Goal: Task Accomplishment & Management: Manage account settings

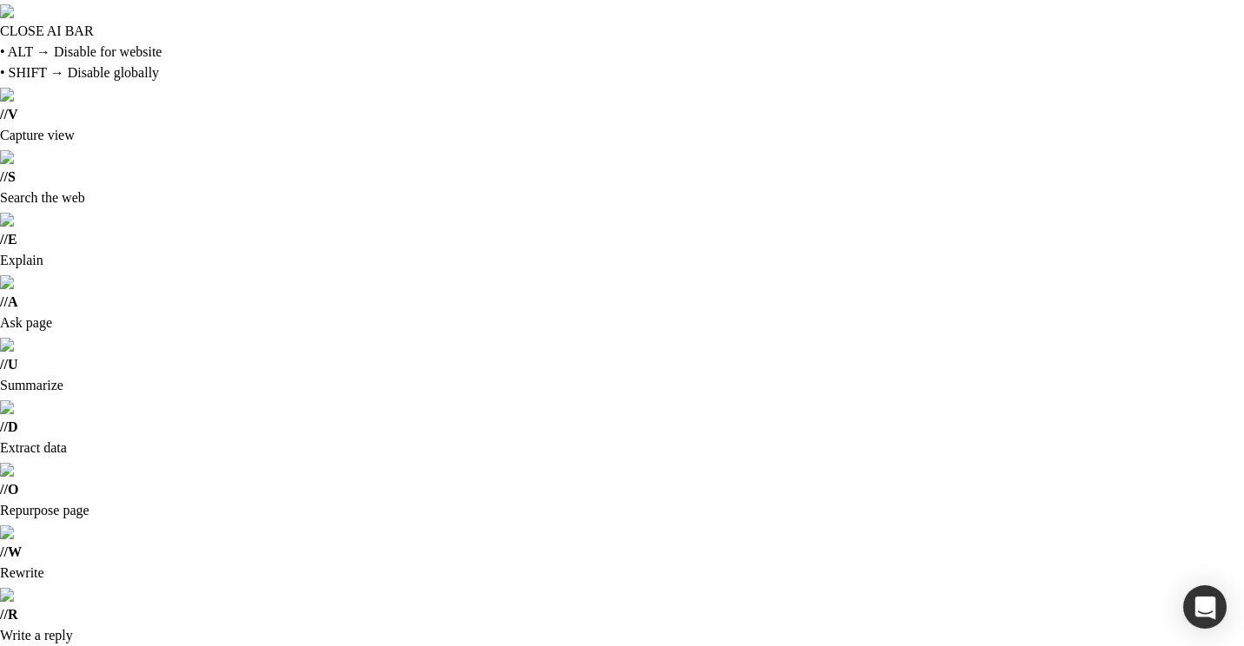
type input "Liberius"
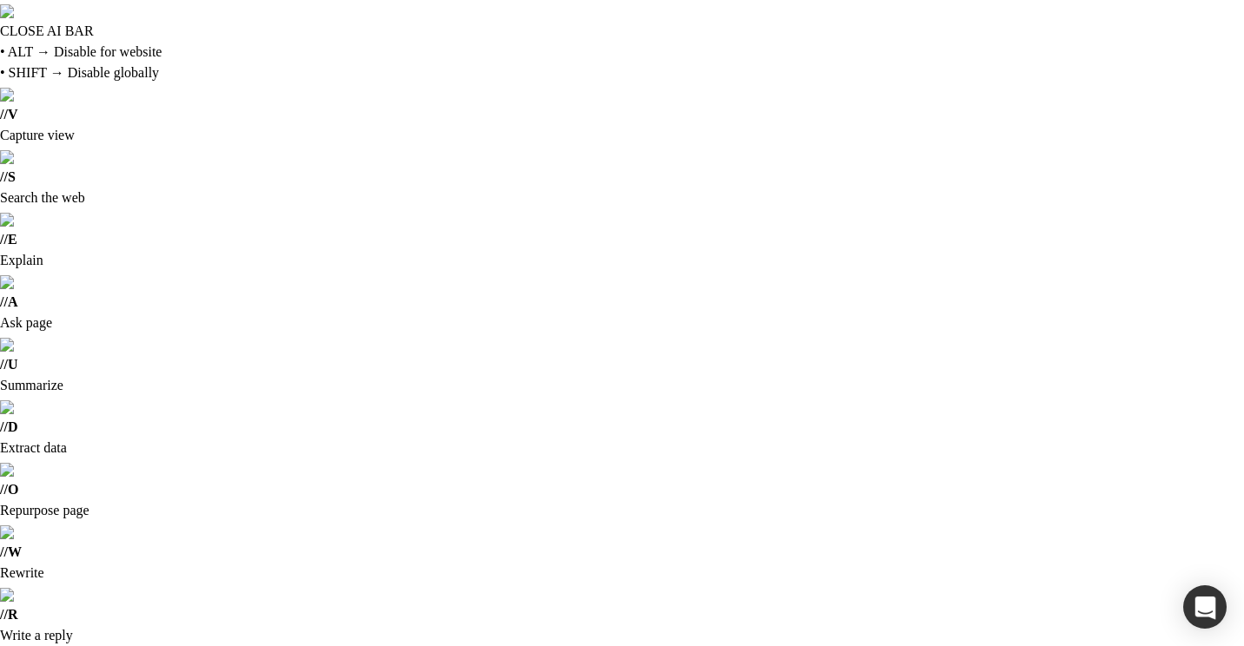
scroll to position [261, 0]
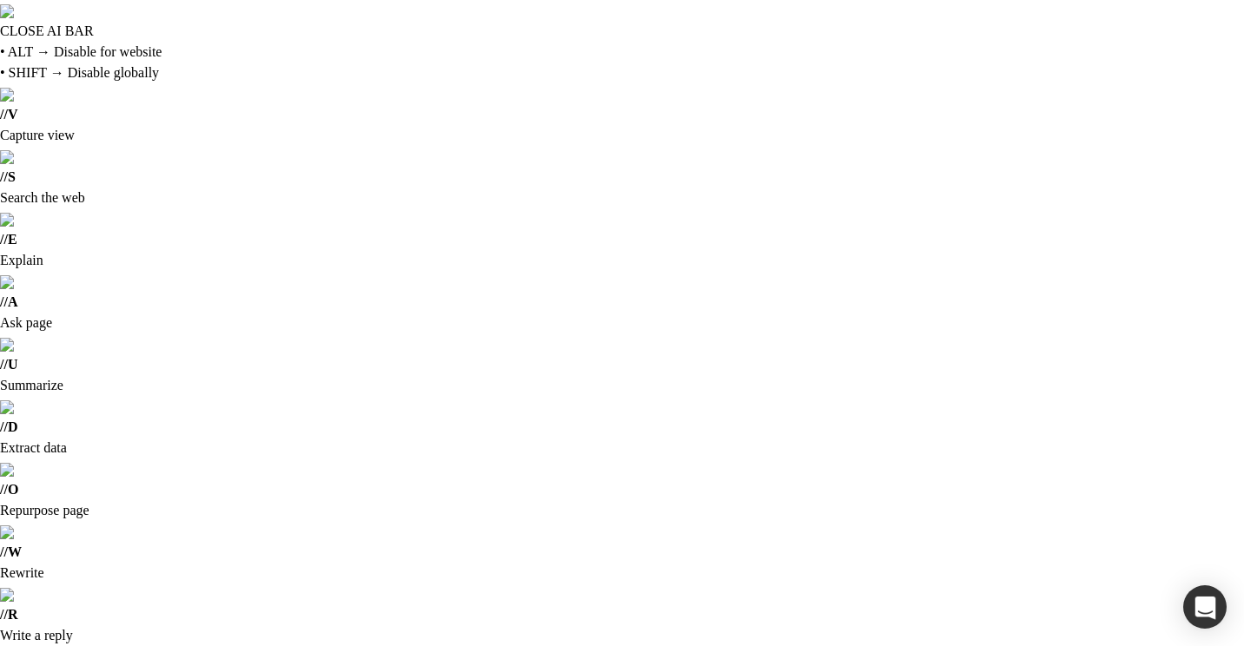
scroll to position [0, 0]
type input "[GEOGRAPHIC_DATA], [GEOGRAPHIC_DATA]"
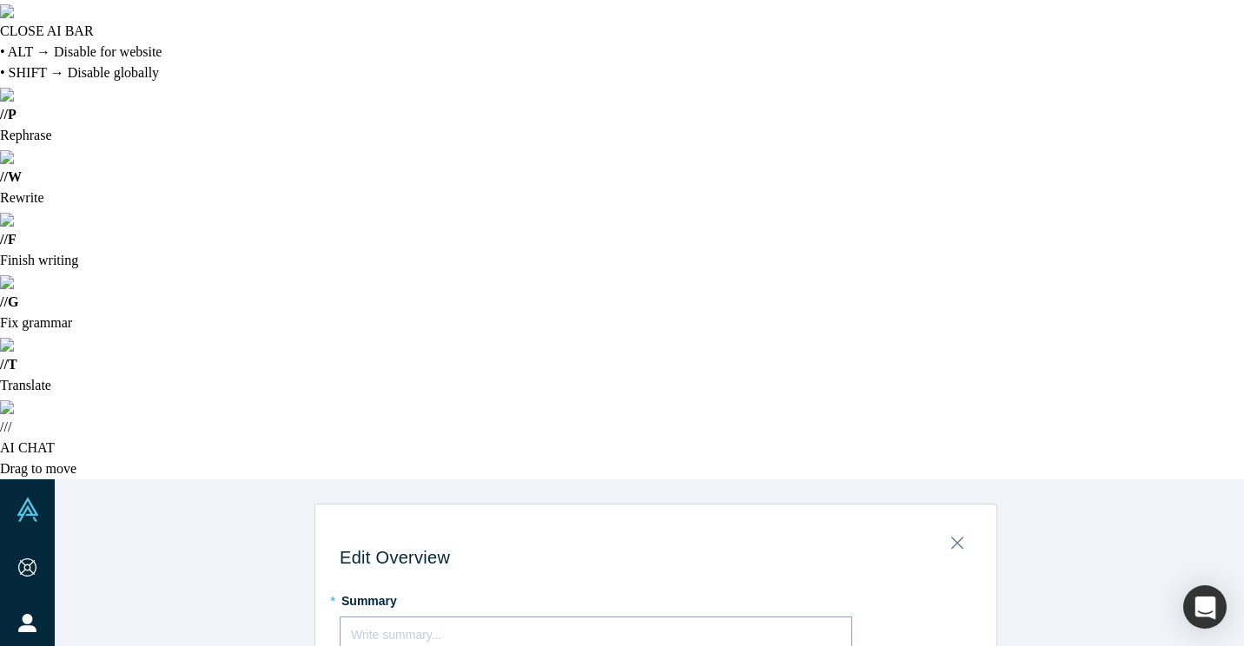
click at [950, 538] on icon "Close" at bounding box center [956, 544] width 12 height 12
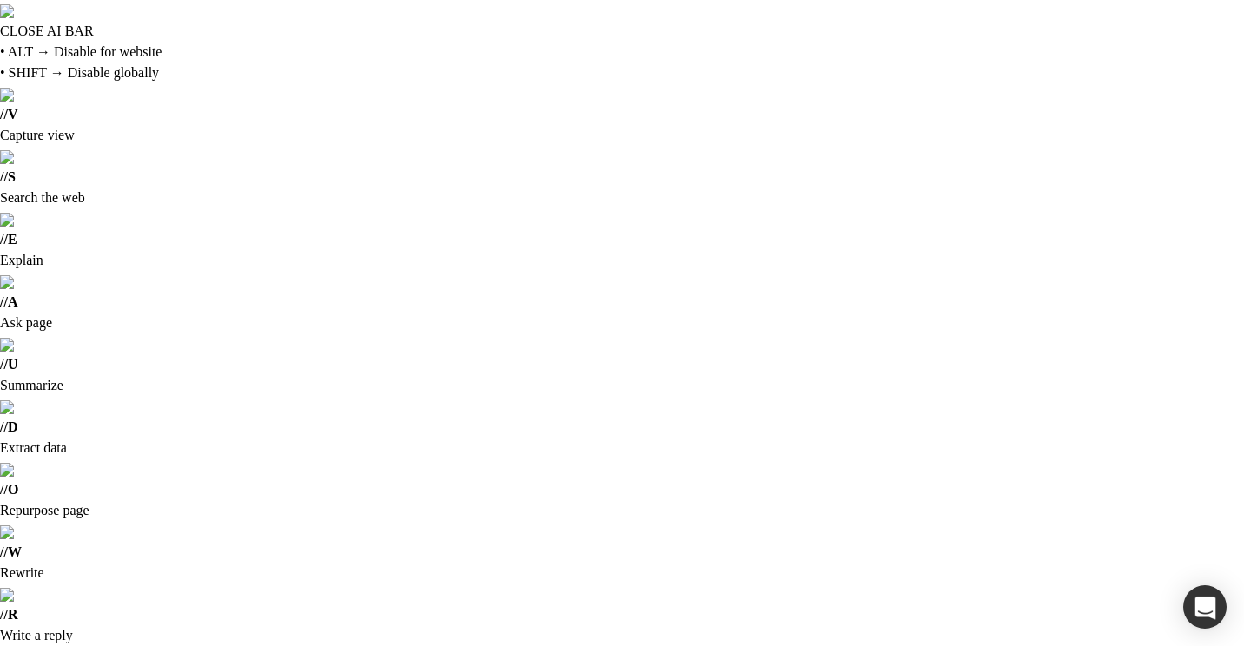
scroll to position [87, 0]
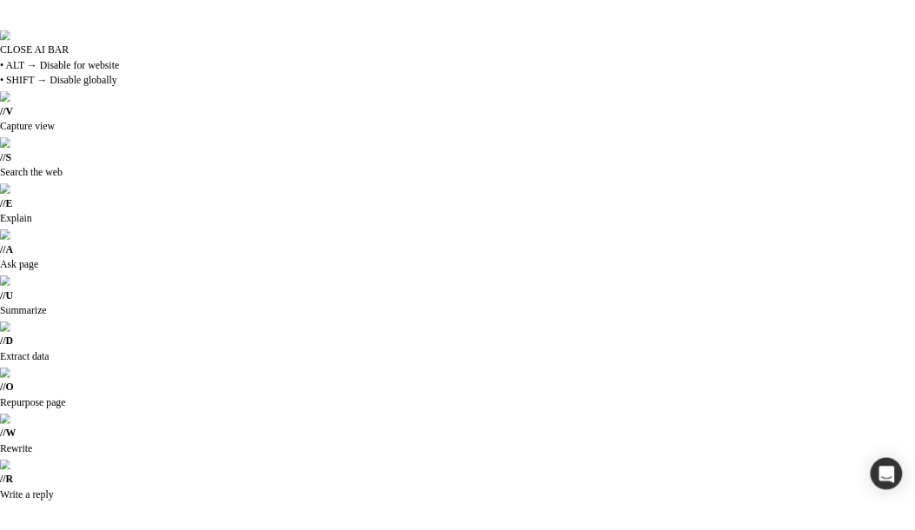
scroll to position [0, 0]
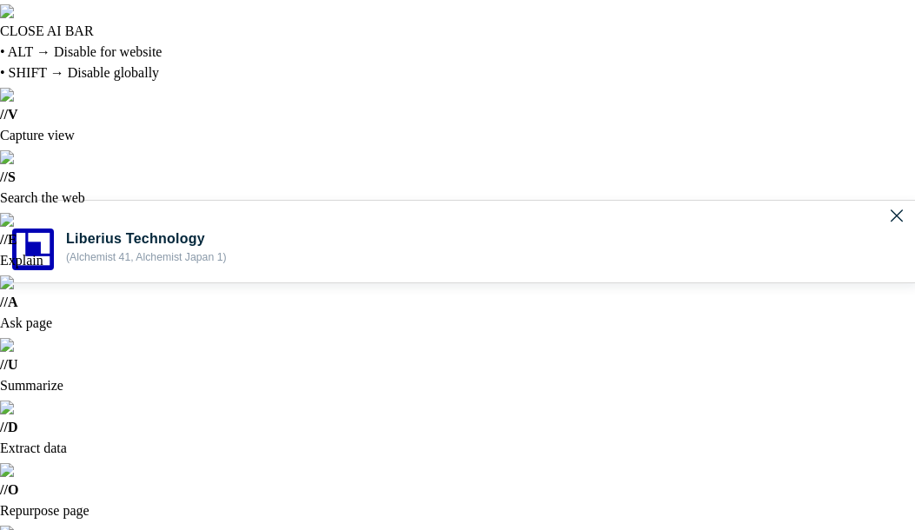
scroll to position [261, 0]
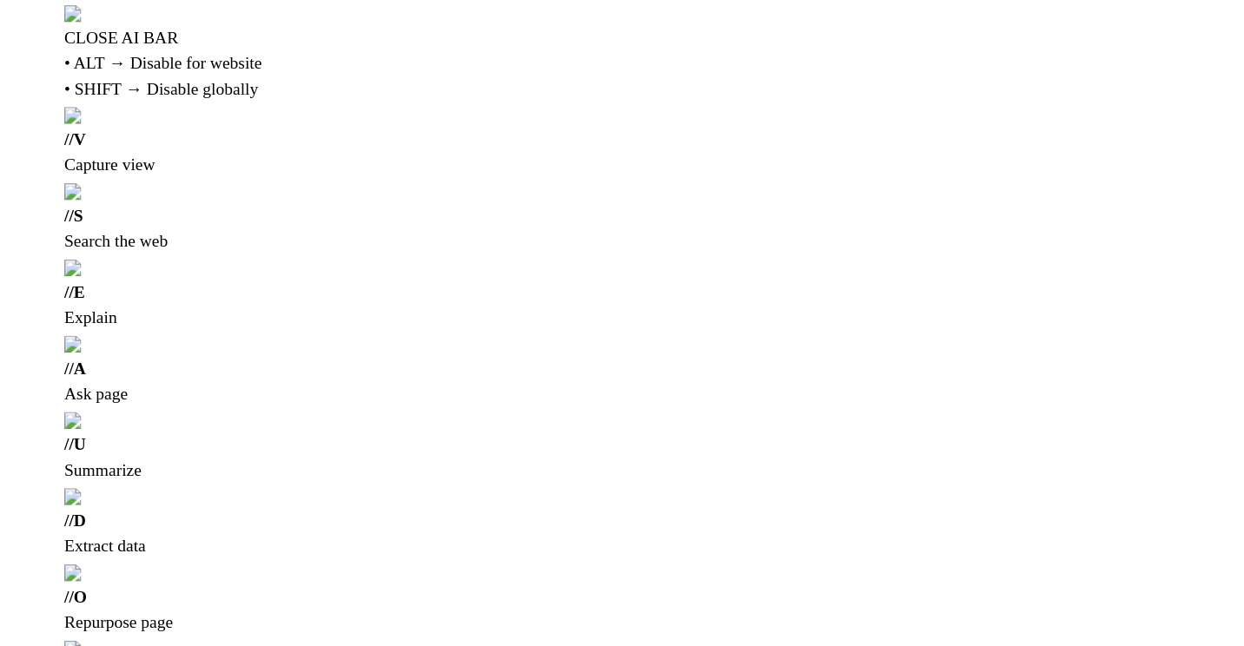
scroll to position [261, 0]
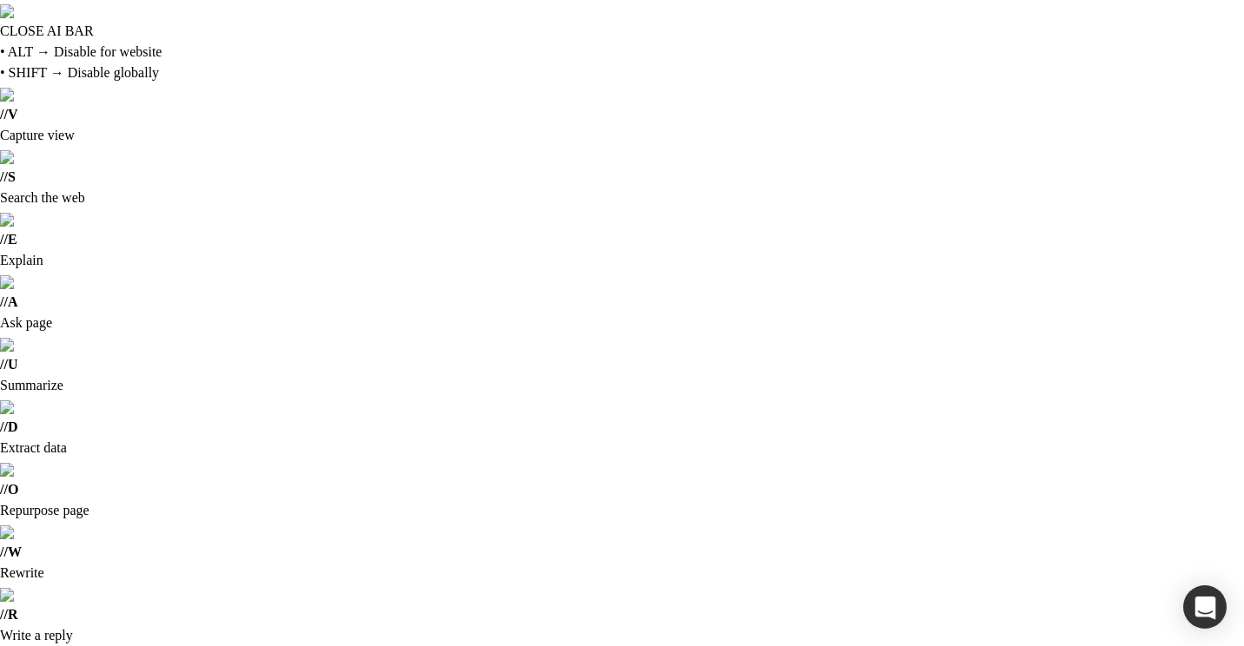
drag, startPoint x: 70, startPoint y: 150, endPoint x: 116, endPoint y: 194, distance: 63.3
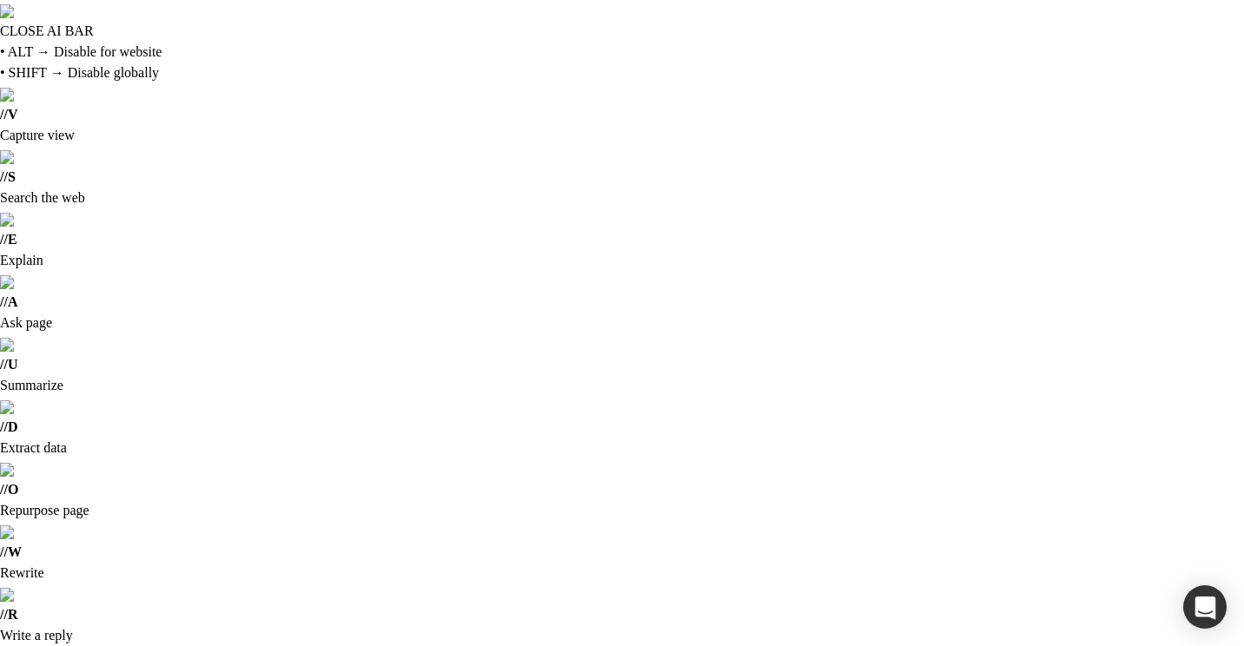
type input "Liberius"
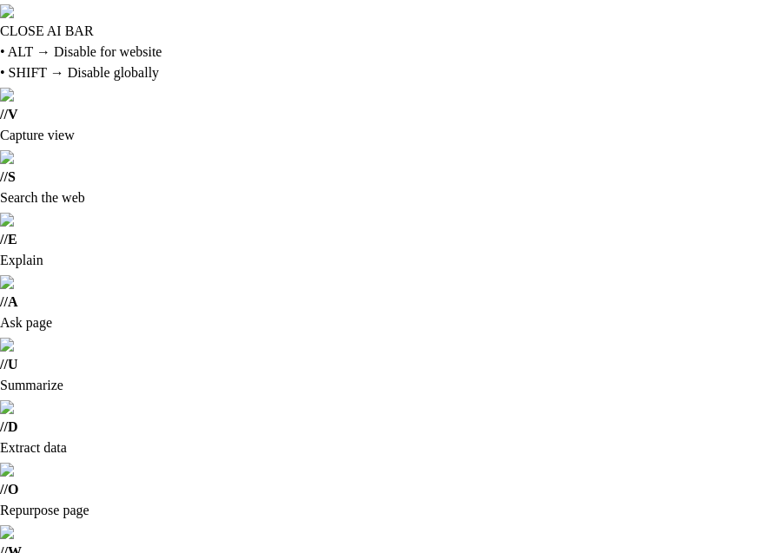
scroll to position [347, 0]
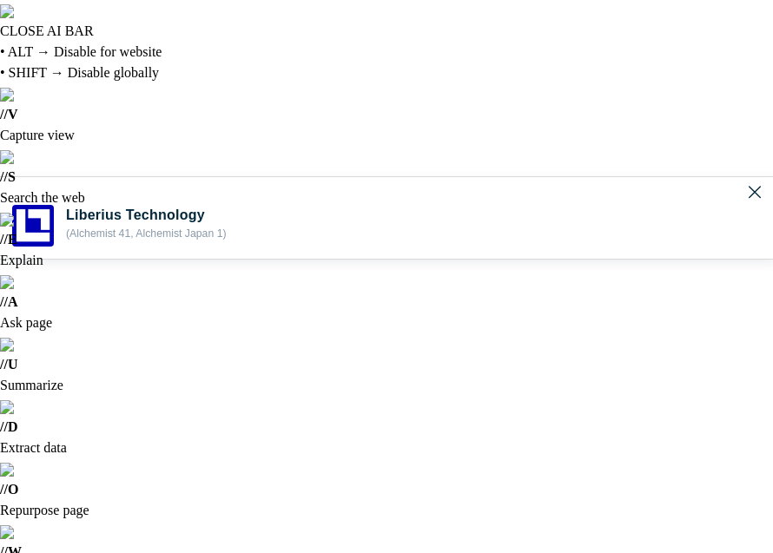
scroll to position [174, 0]
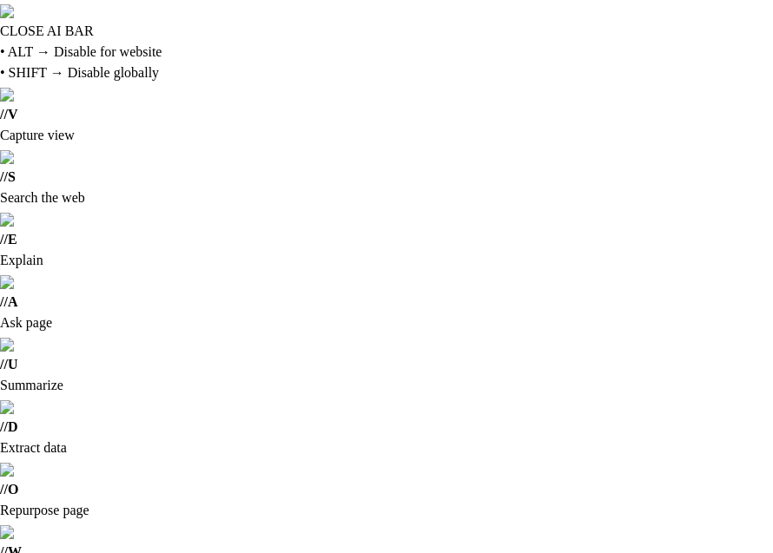
scroll to position [0, 0]
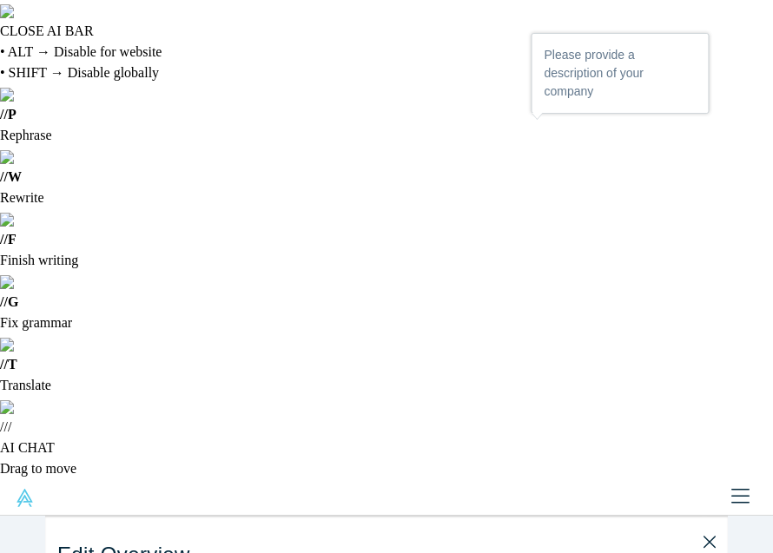
drag, startPoint x: 547, startPoint y: 204, endPoint x: 579, endPoint y: 211, distance: 32.0
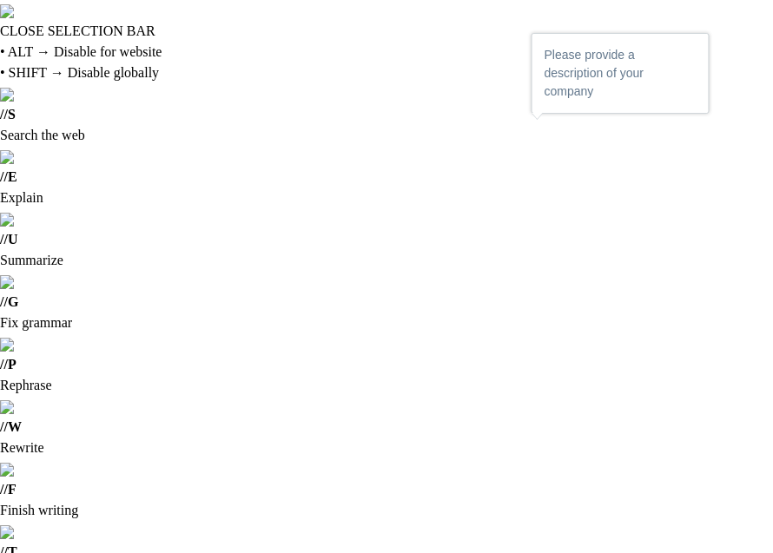
drag, startPoint x: 324, startPoint y: 192, endPoint x: 291, endPoint y: 211, distance: 38.1
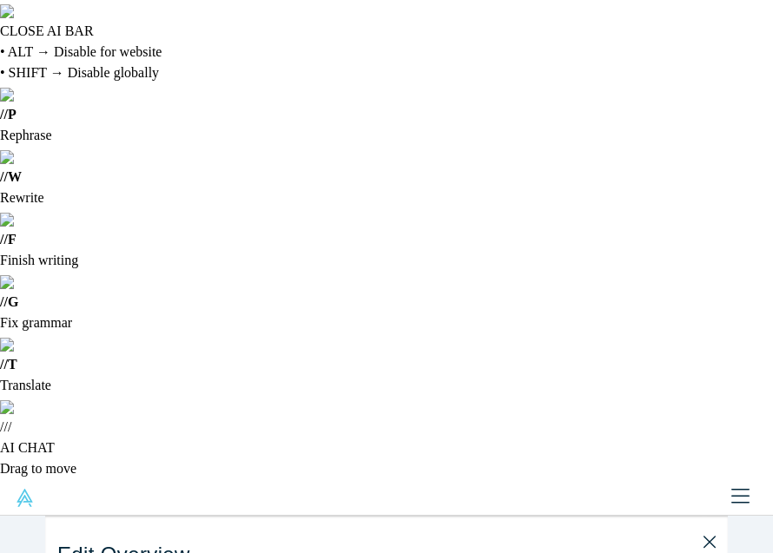
drag, startPoint x: 302, startPoint y: 306, endPoint x: 323, endPoint y: 308, distance: 21.0
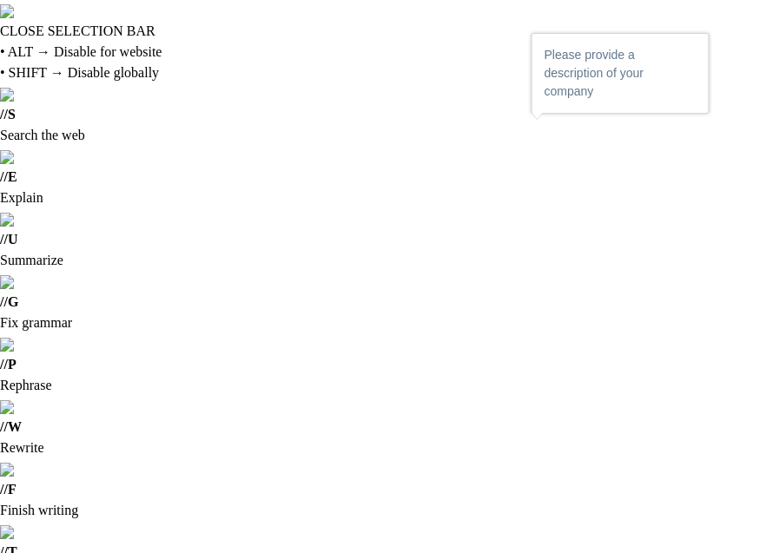
drag, startPoint x: 402, startPoint y: 137, endPoint x: 46, endPoint y: 142, distance: 356.2
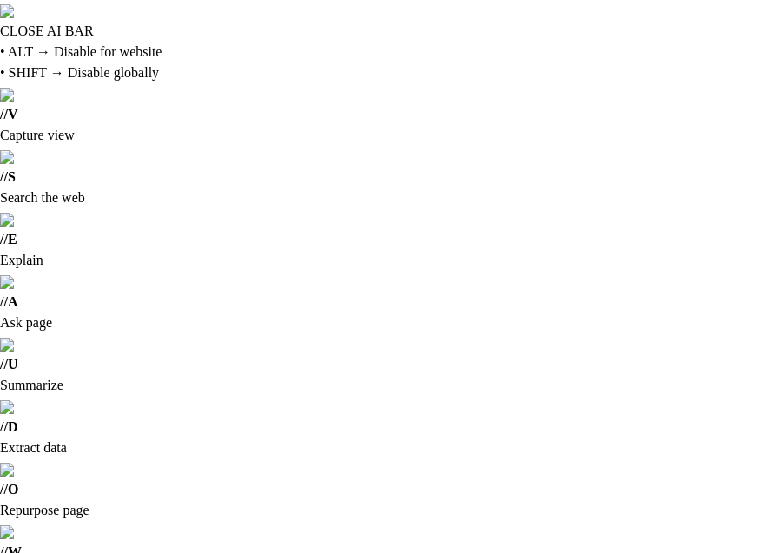
drag, startPoint x: 63, startPoint y: 234, endPoint x: 233, endPoint y: 287, distance: 178.3
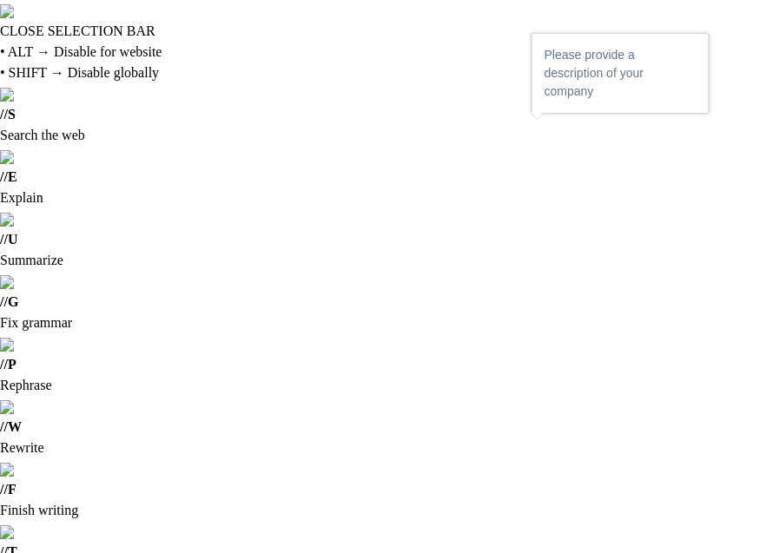
drag, startPoint x: 68, startPoint y: 231, endPoint x: 381, endPoint y: 364, distance: 340.6
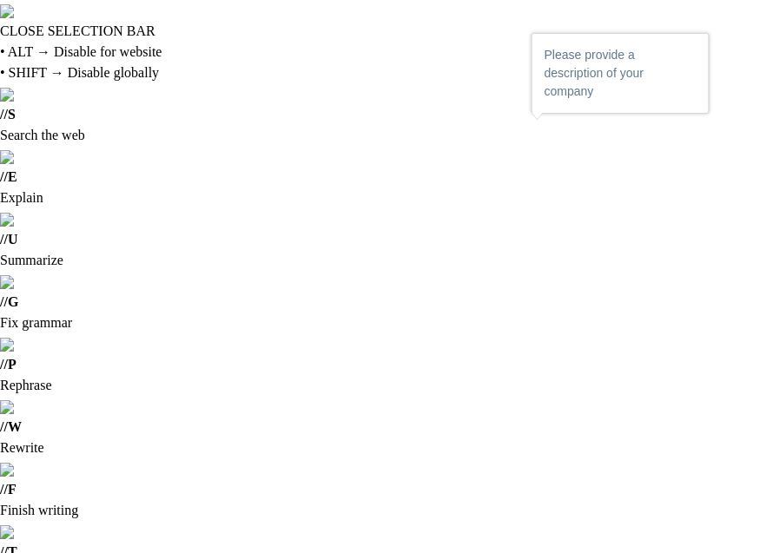
drag, startPoint x: 139, startPoint y: 216, endPoint x: 46, endPoint y: 142, distance: 119.2
copy span "Hotelwee is a Smart Task Hub built to elevate hotel productivity by resolving b…"
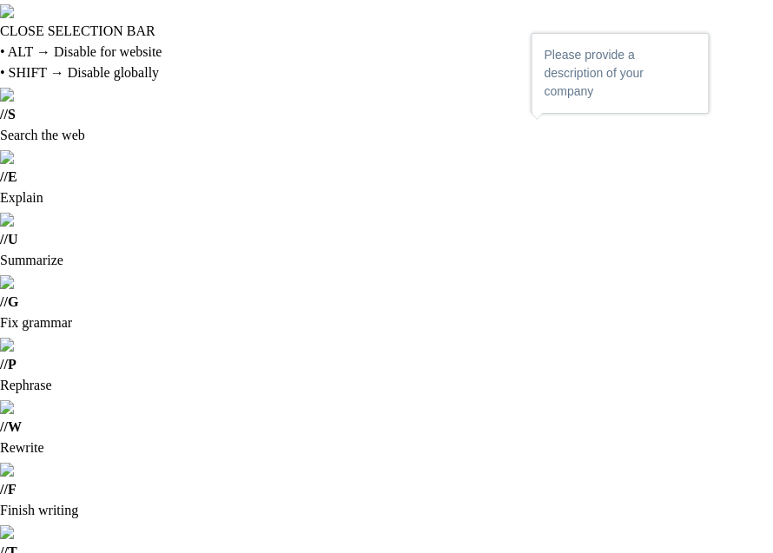
drag, startPoint x: 338, startPoint y: 169, endPoint x: 62, endPoint y: 142, distance: 277.5
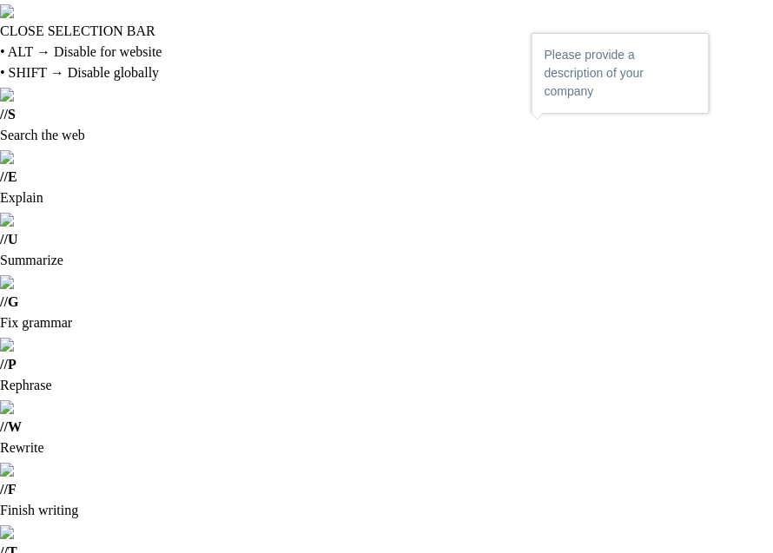
drag, startPoint x: 242, startPoint y: 343, endPoint x: 52, endPoint y: 281, distance: 200.2
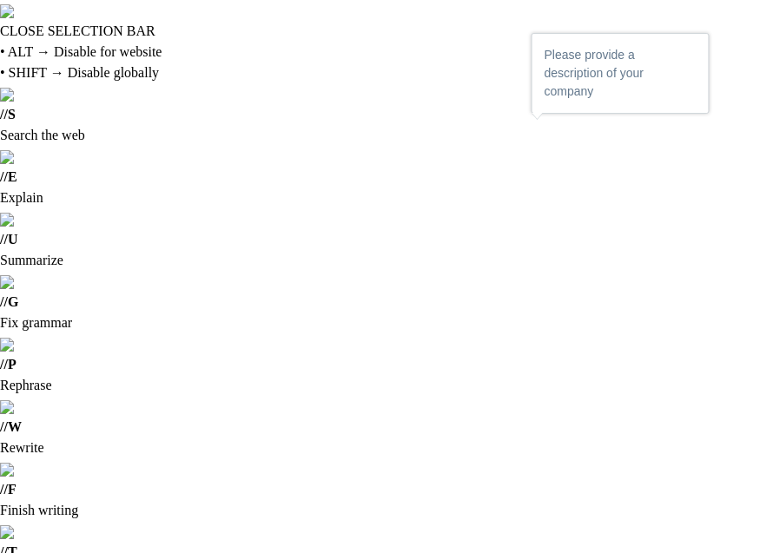
drag, startPoint x: 232, startPoint y: 241, endPoint x: 56, endPoint y: 150, distance: 197.8
copy div "Hotelwee is a Smart Task Hub designed to elevate hotel productivity by streamli…"
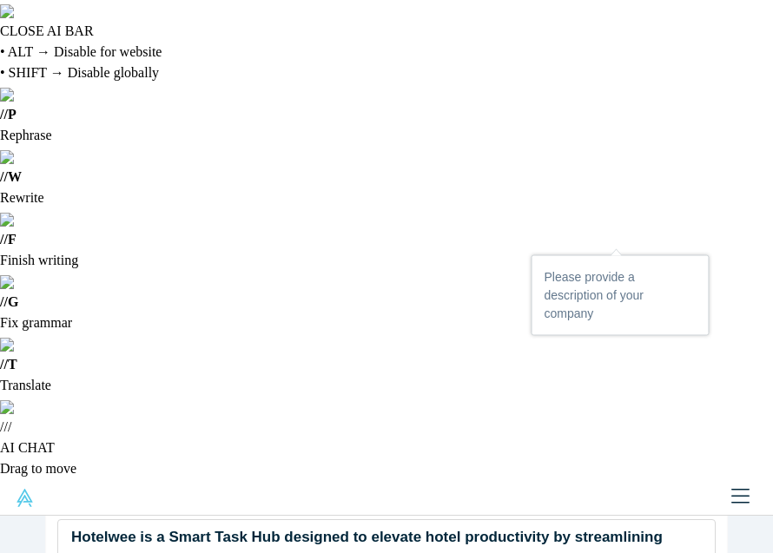
scroll to position [174, 0]
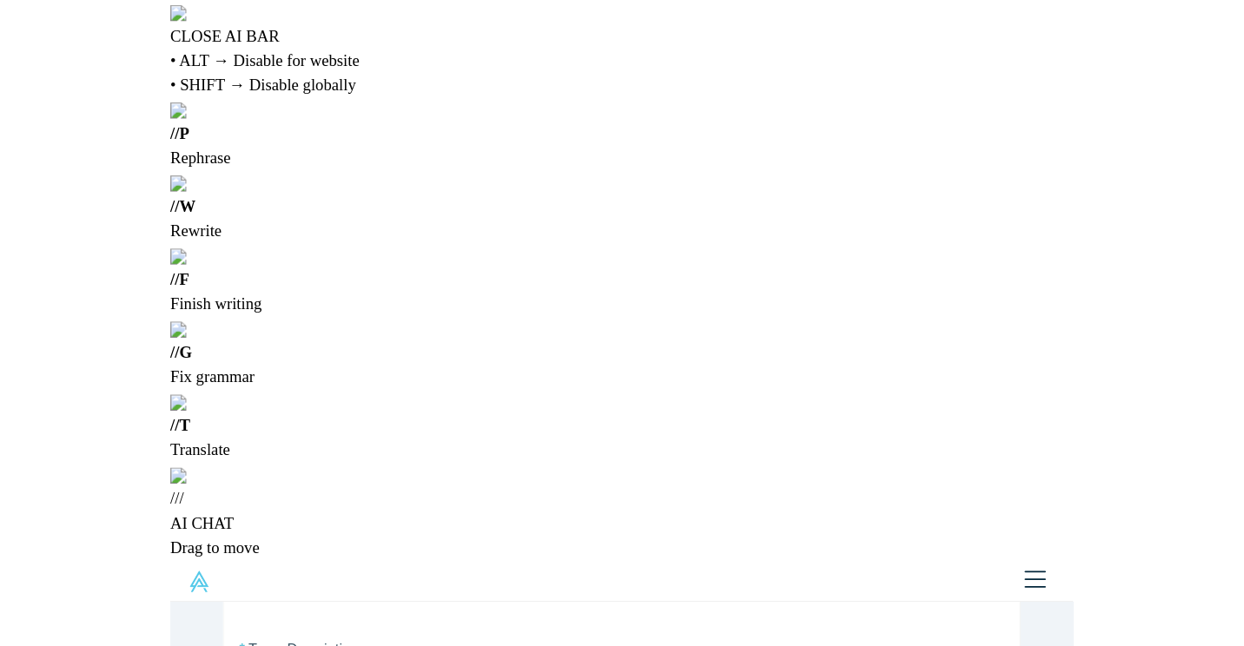
scroll to position [261, 0]
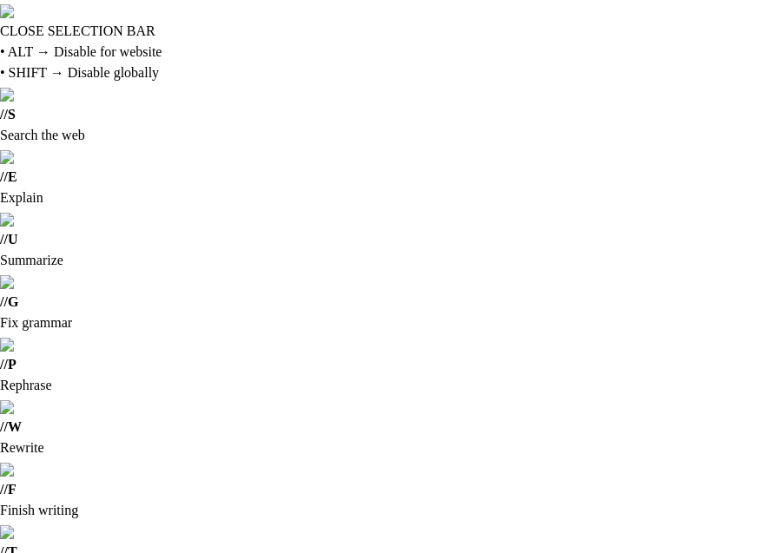
drag, startPoint x: 126, startPoint y: 347, endPoint x: 66, endPoint y: 143, distance: 212.7
drag, startPoint x: 421, startPoint y: 198, endPoint x: 566, endPoint y: 185, distance: 145.6
drag, startPoint x: 609, startPoint y: 176, endPoint x: 631, endPoint y: 181, distance: 22.1
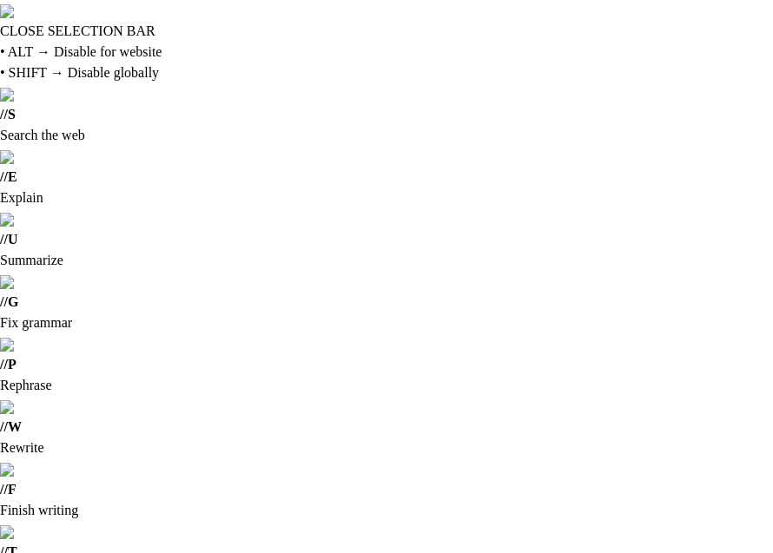
drag, startPoint x: 139, startPoint y: 393, endPoint x: 53, endPoint y: 114, distance: 292.6
copy div "Hotelwee is supported by a team of passionate professionals. Hiro Nagamitsu: Ex…"
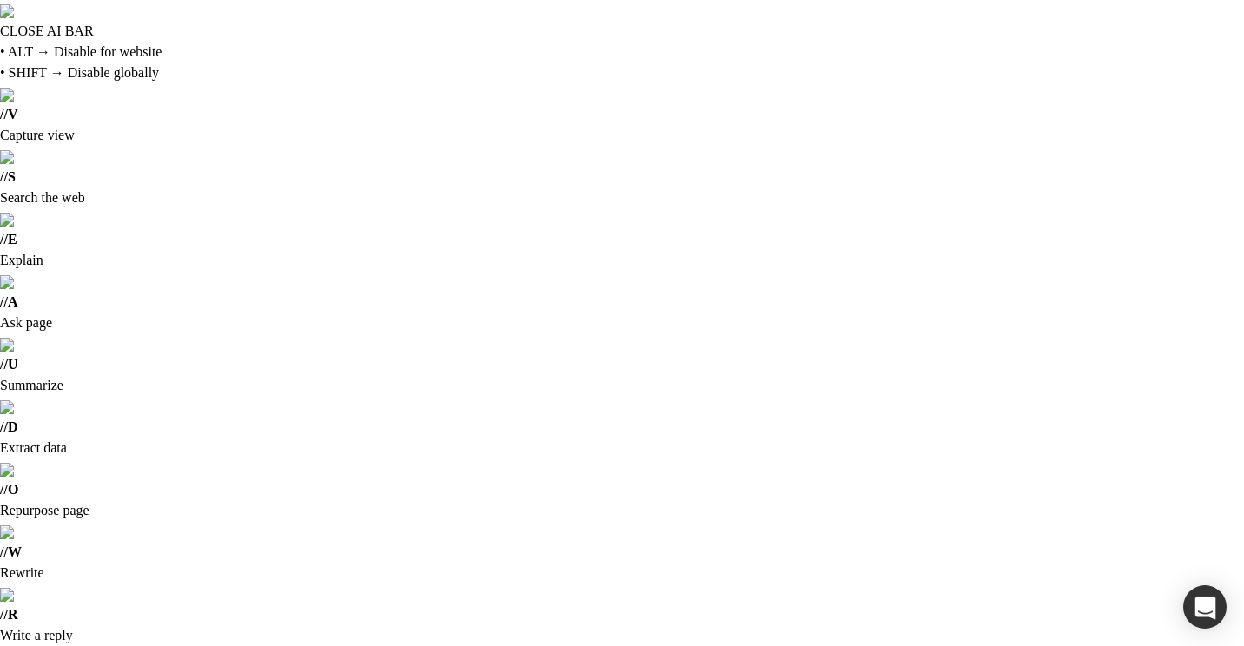
drag, startPoint x: 341, startPoint y: 151, endPoint x: 725, endPoint y: 423, distance: 470.5
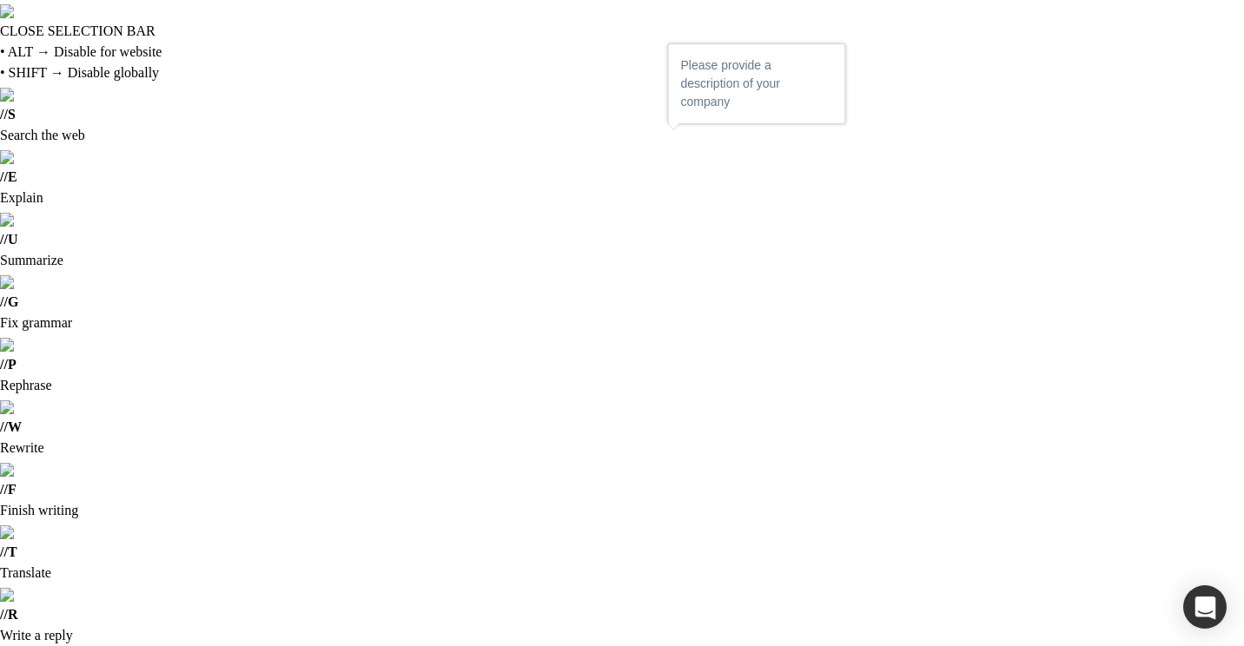
drag, startPoint x: 700, startPoint y: 426, endPoint x: 417, endPoint y: 214, distance: 353.7
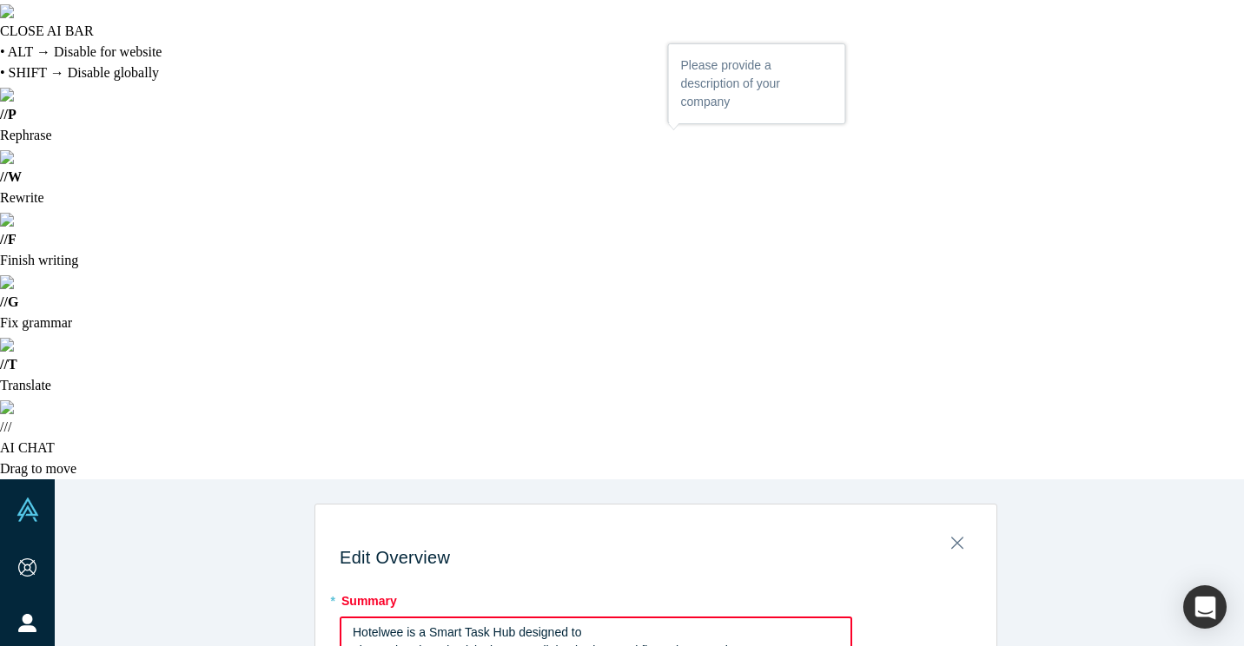
click at [640, 644] on span "elevate hotel productivity by streamlining broken workflows that cost time," at bounding box center [550, 651] width 395 height 14
drag, startPoint x: 598, startPoint y: 128, endPoint x: 605, endPoint y: 154, distance: 27.0
click at [599, 586] on label "* Summary" at bounding box center [656, 598] width 632 height 24
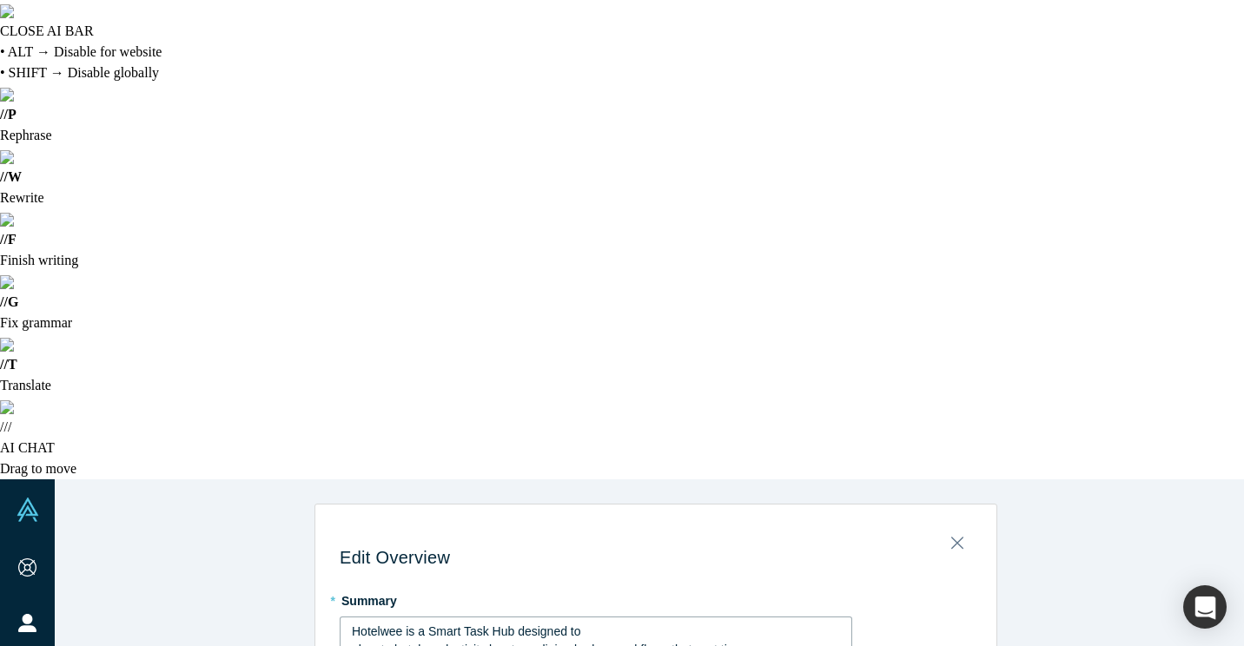
click at [605, 623] on div "Hotelwee is a Smart Task Hub designed to" at bounding box center [596, 632] width 489 height 18
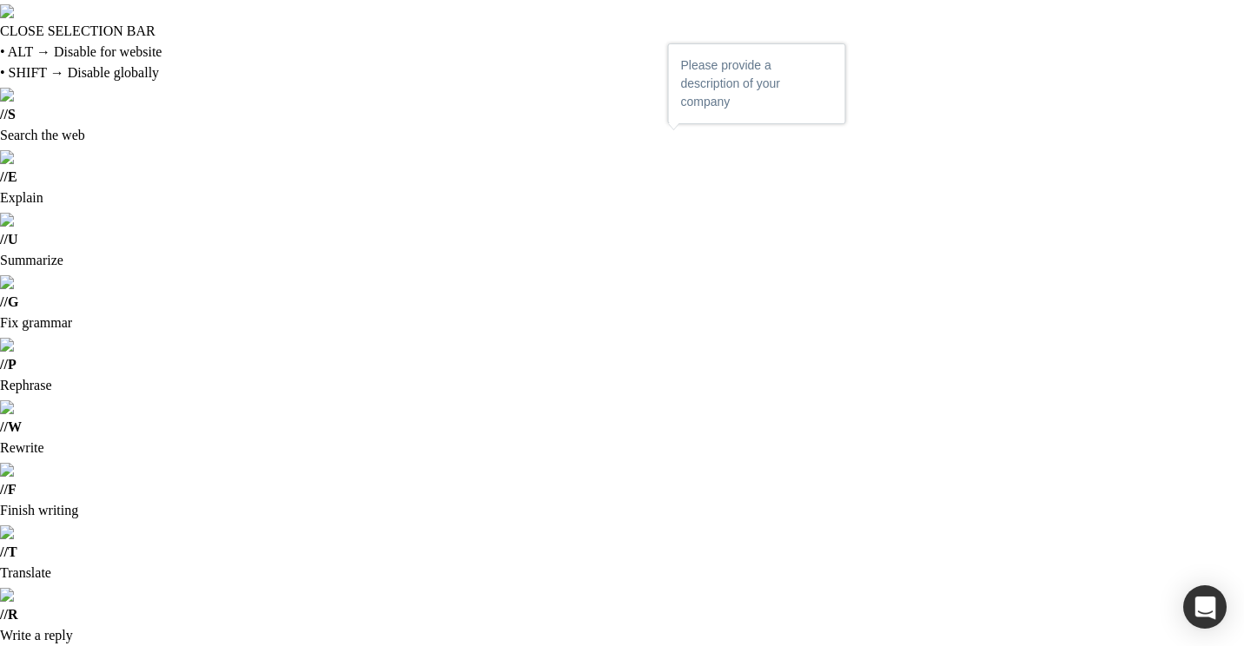
drag, startPoint x: 533, startPoint y: 180, endPoint x: 442, endPoint y: 174, distance: 91.4
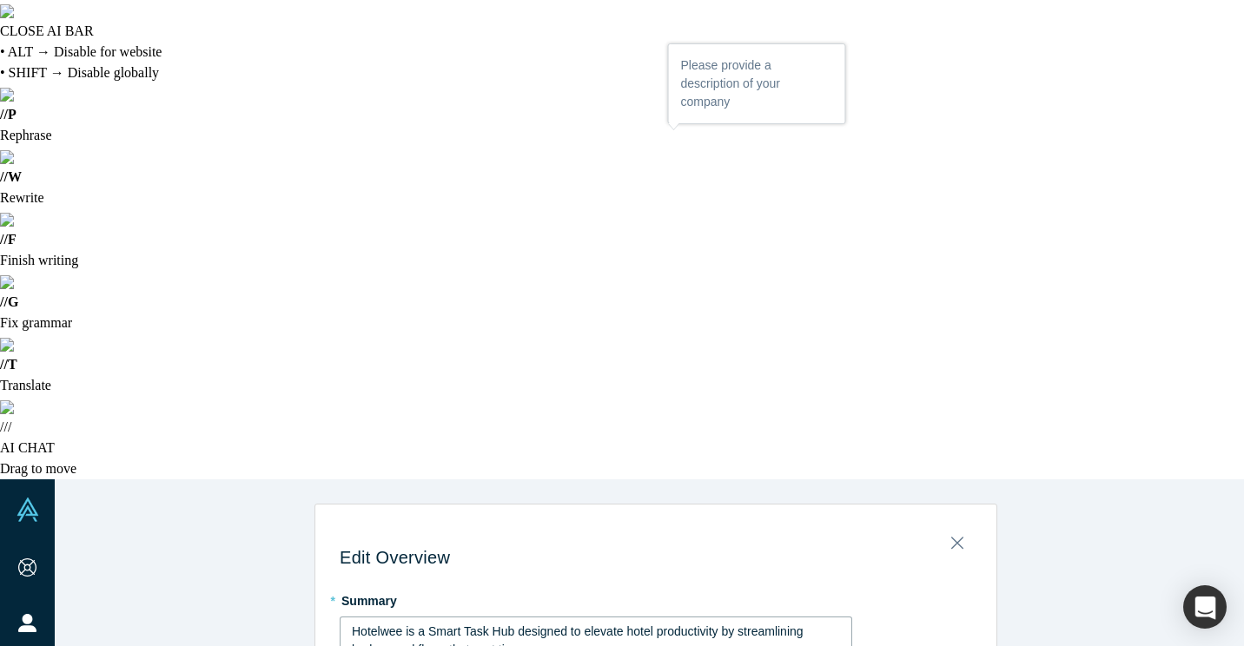
click at [377, 625] on span "Hotelwee is a Smart Task Hub designed to elevate hotel productivity by streamli…" at bounding box center [579, 641] width 454 height 32
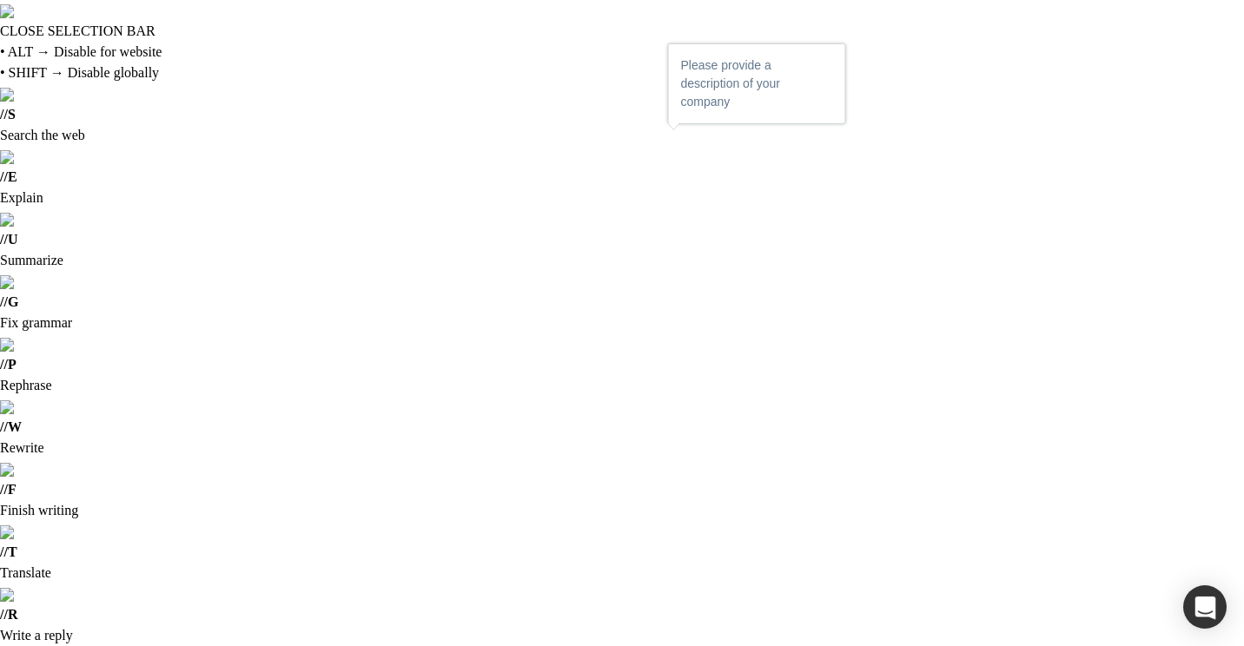
drag, startPoint x: 350, startPoint y: 155, endPoint x: 426, endPoint y: 155, distance: 75.6
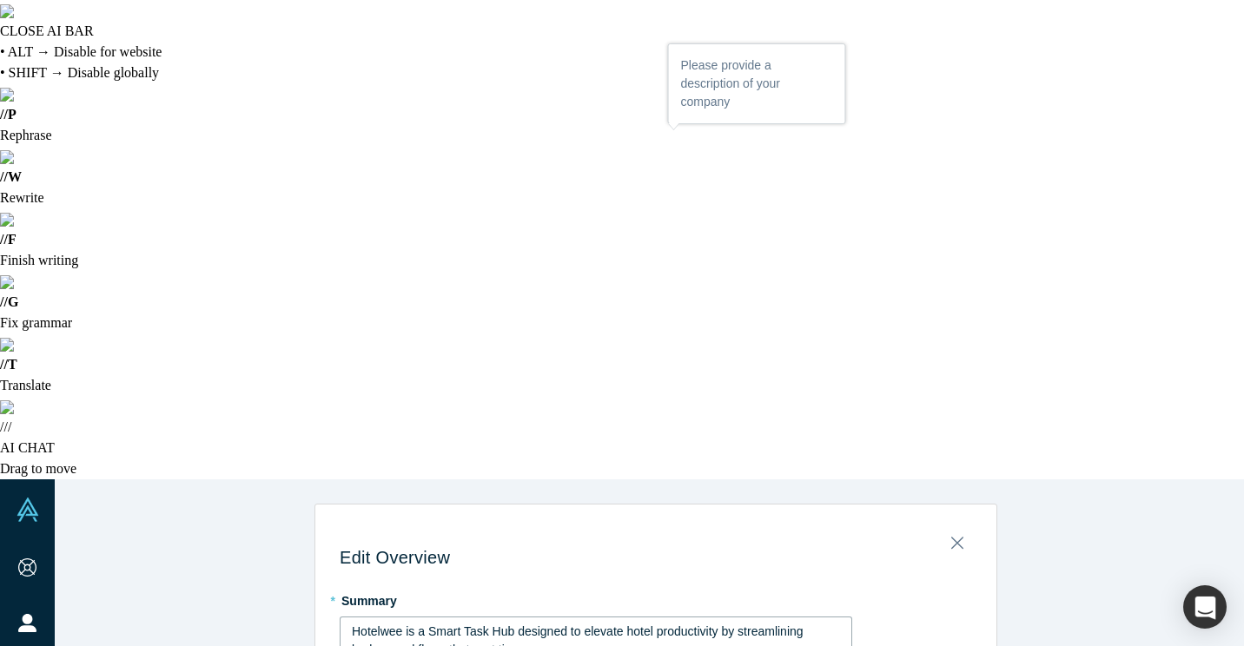
drag, startPoint x: 474, startPoint y: 169, endPoint x: 521, endPoint y: 169, distance: 46.9
click at [481, 625] on span "Hotelwee is a Smart Task Hub designed to elevate hotel productivity by streamli…" at bounding box center [579, 641] width 454 height 32
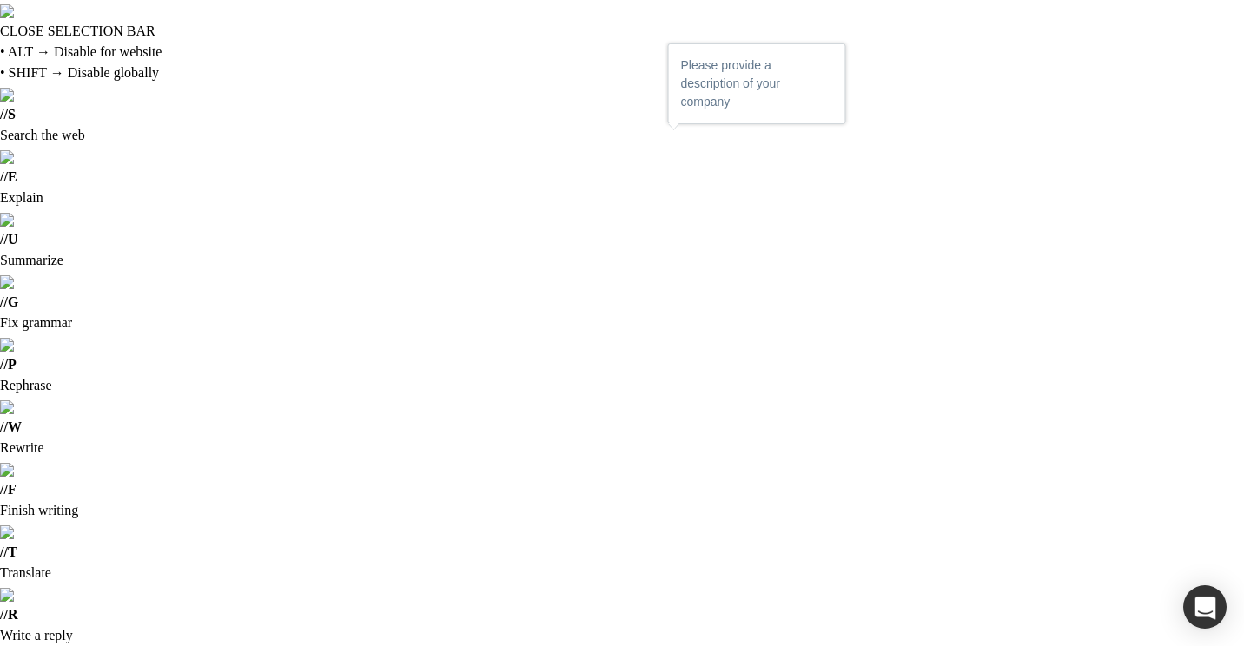
drag, startPoint x: 532, startPoint y: 169, endPoint x: 518, endPoint y: 175, distance: 15.2
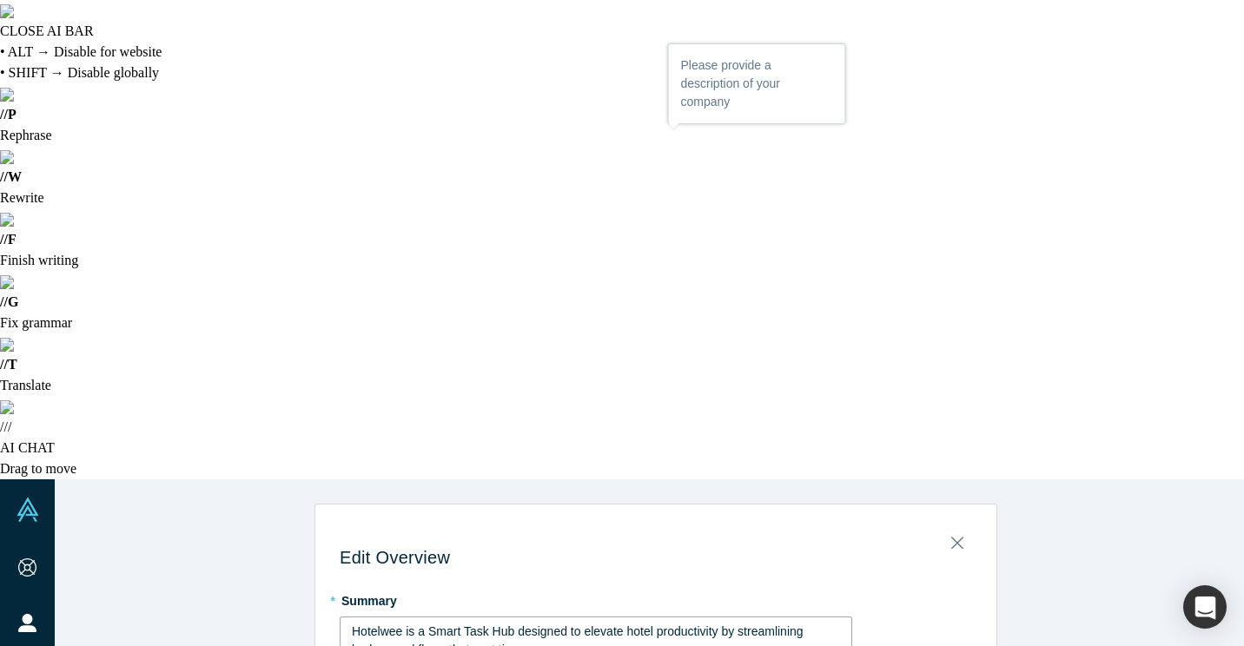
drag, startPoint x: 619, startPoint y: 183, endPoint x: 520, endPoint y: 176, distance: 99.3
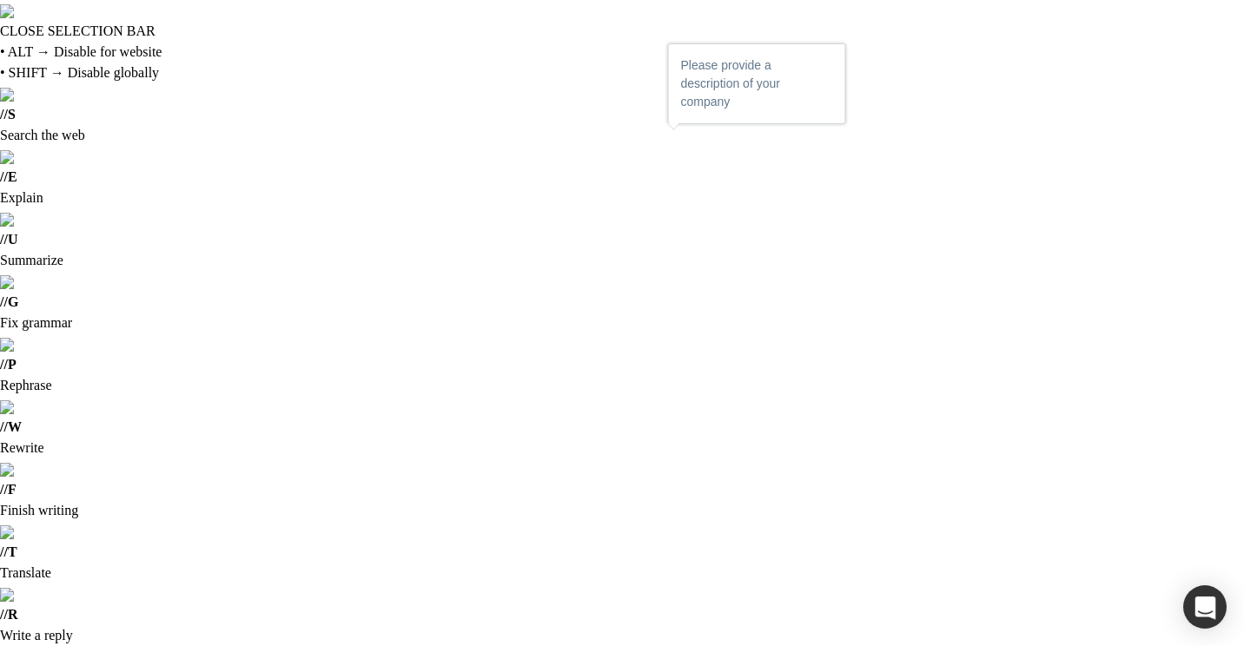
drag, startPoint x: 487, startPoint y: 186, endPoint x: 343, endPoint y: 149, distance: 148.7
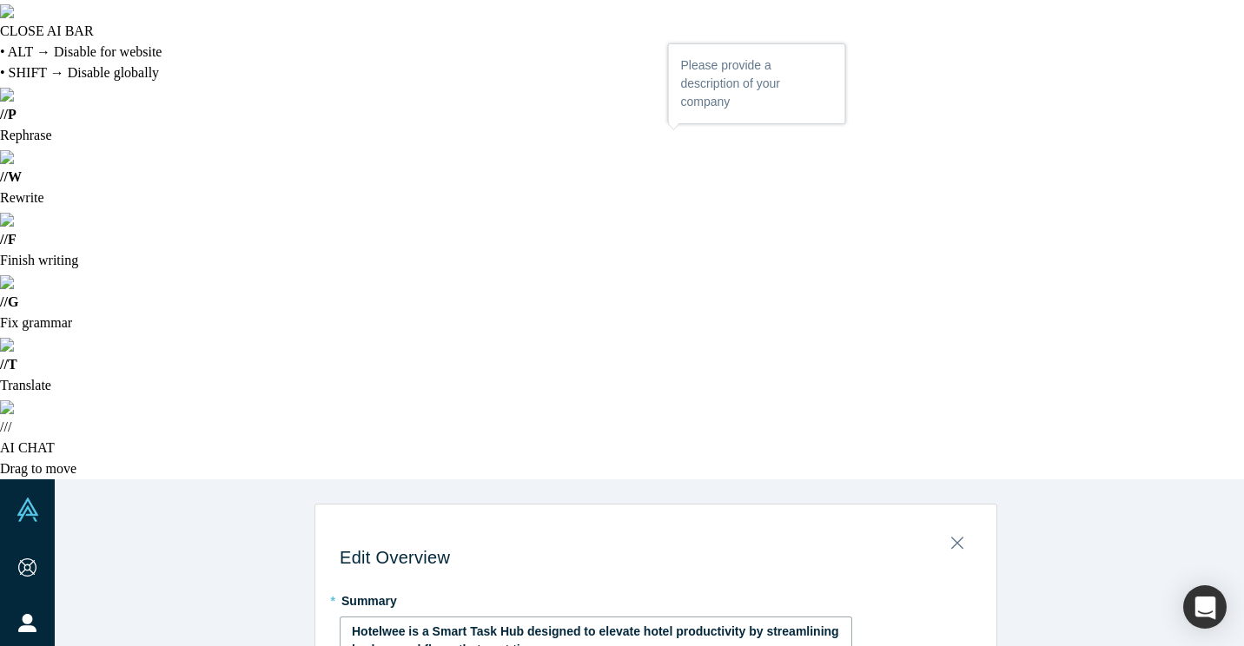
click at [573, 623] on div "Hotelwee is a Smart Task Hub designed to elevate hotel productivity by streamli…" at bounding box center [596, 641] width 489 height 36
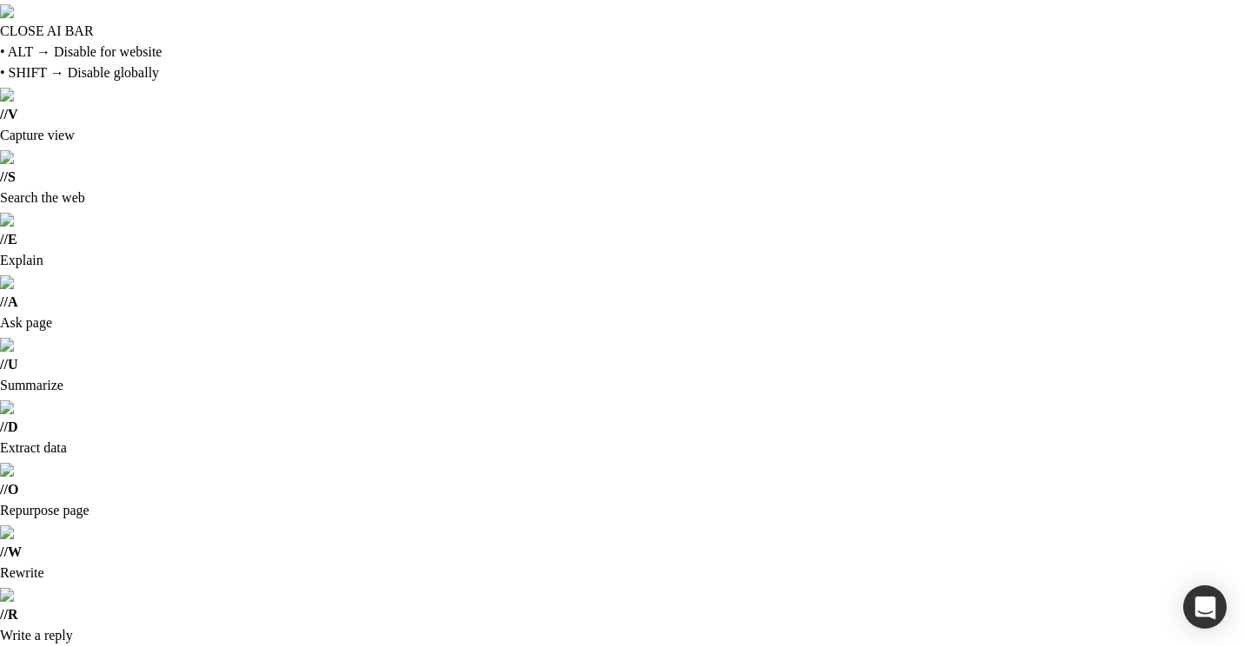
scroll to position [662, 0]
drag, startPoint x: 373, startPoint y: 577, endPoint x: 444, endPoint y: 551, distance: 75.8
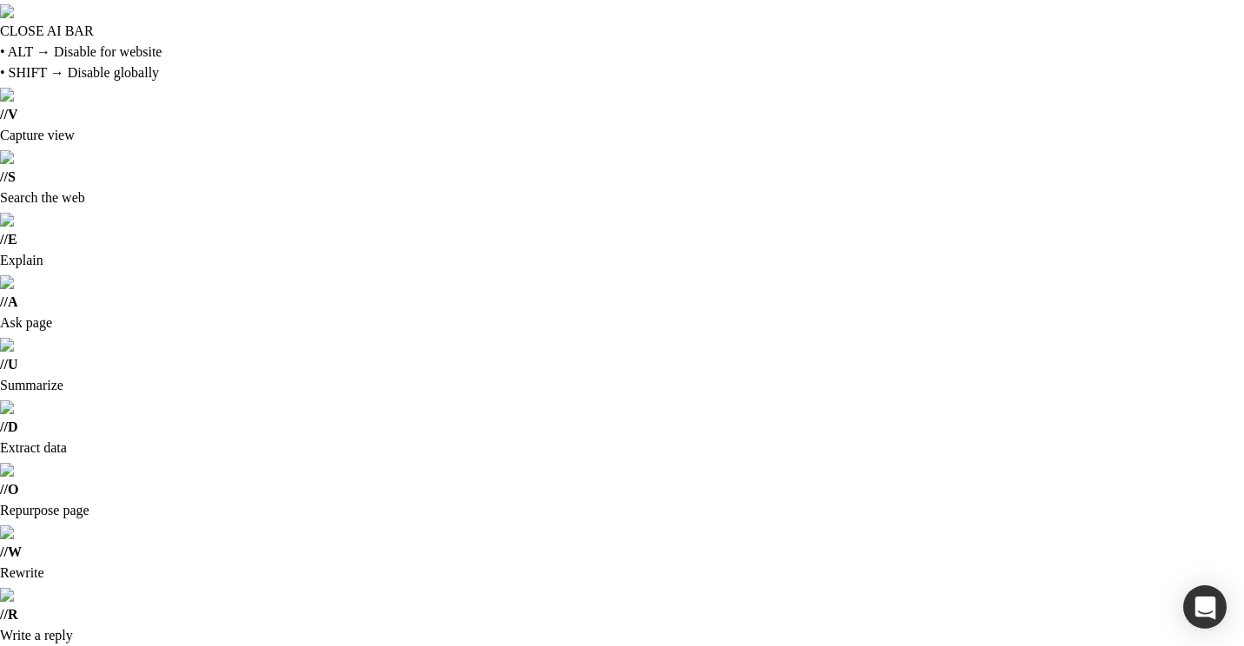
scroll to position [0, 0]
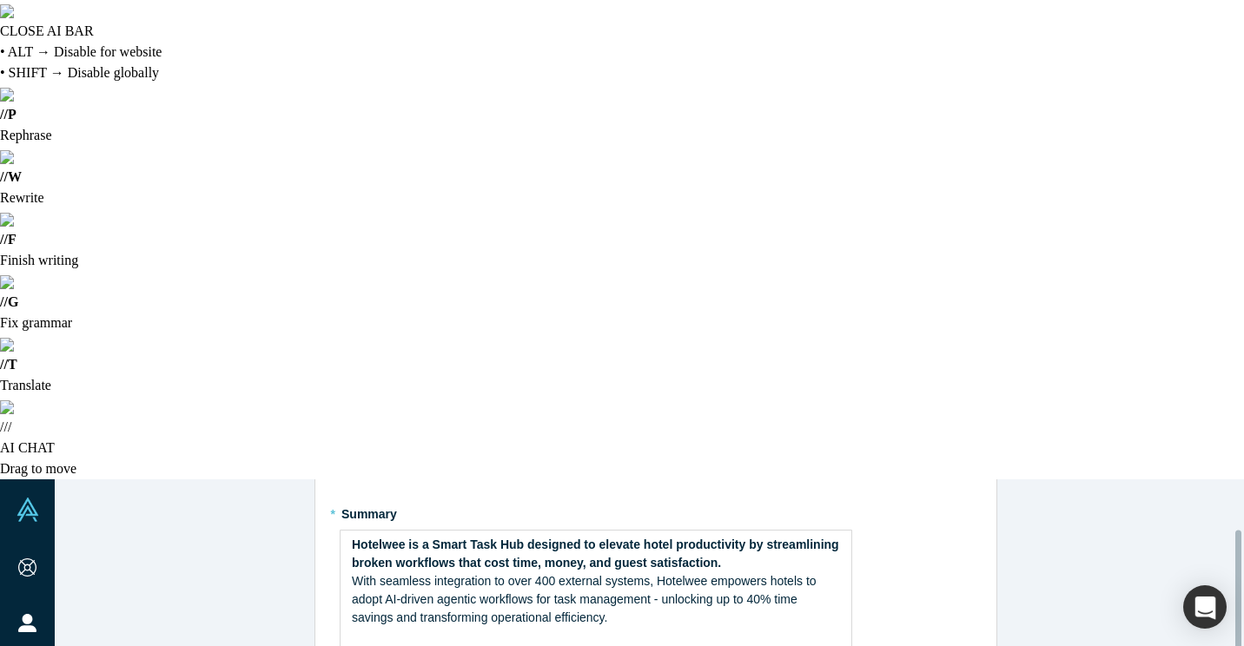
scroll to position [174, 0]
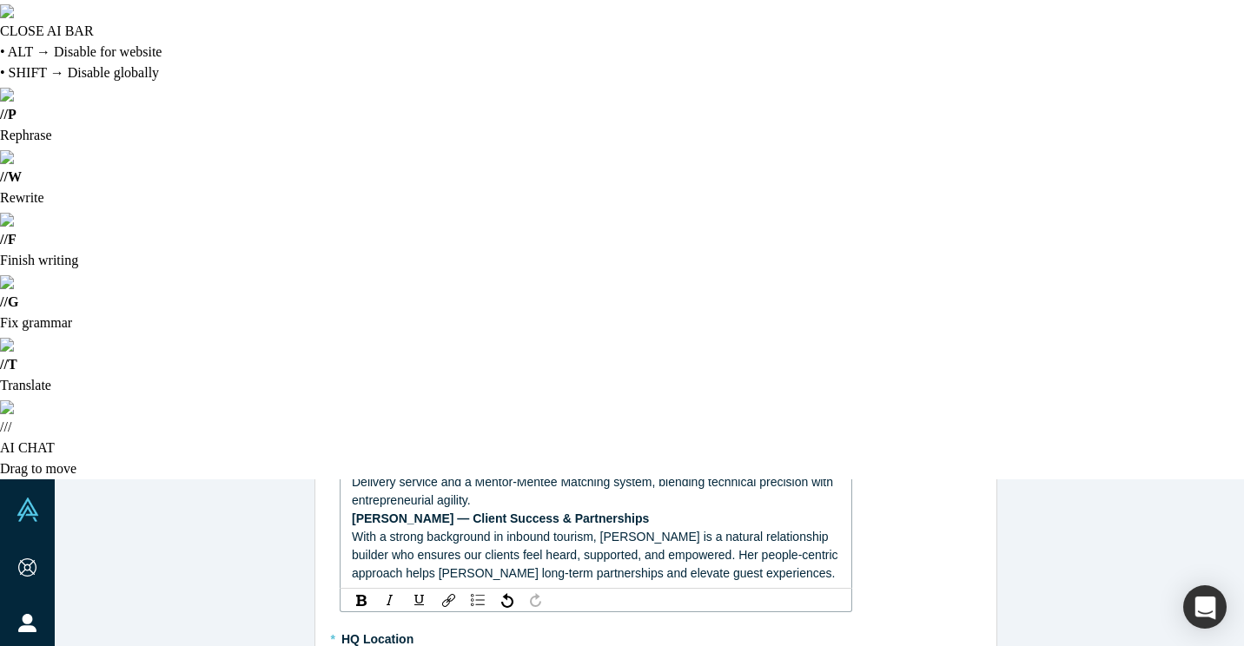
scroll to position [758, 0]
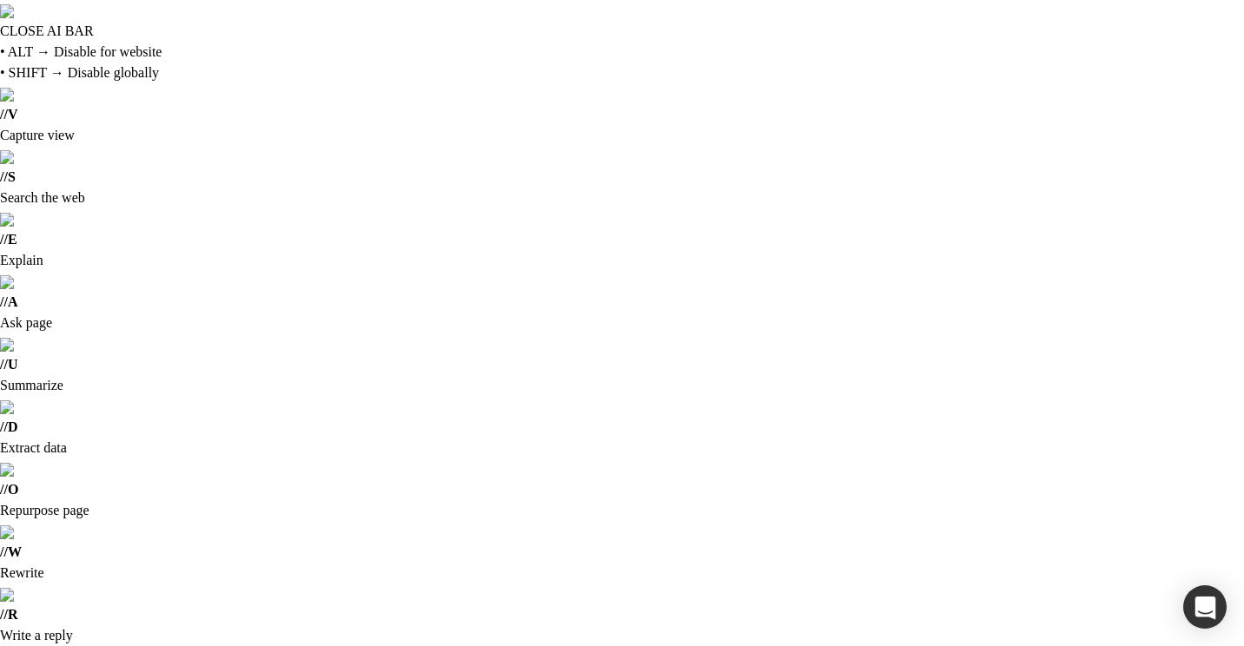
scroll to position [87, 0]
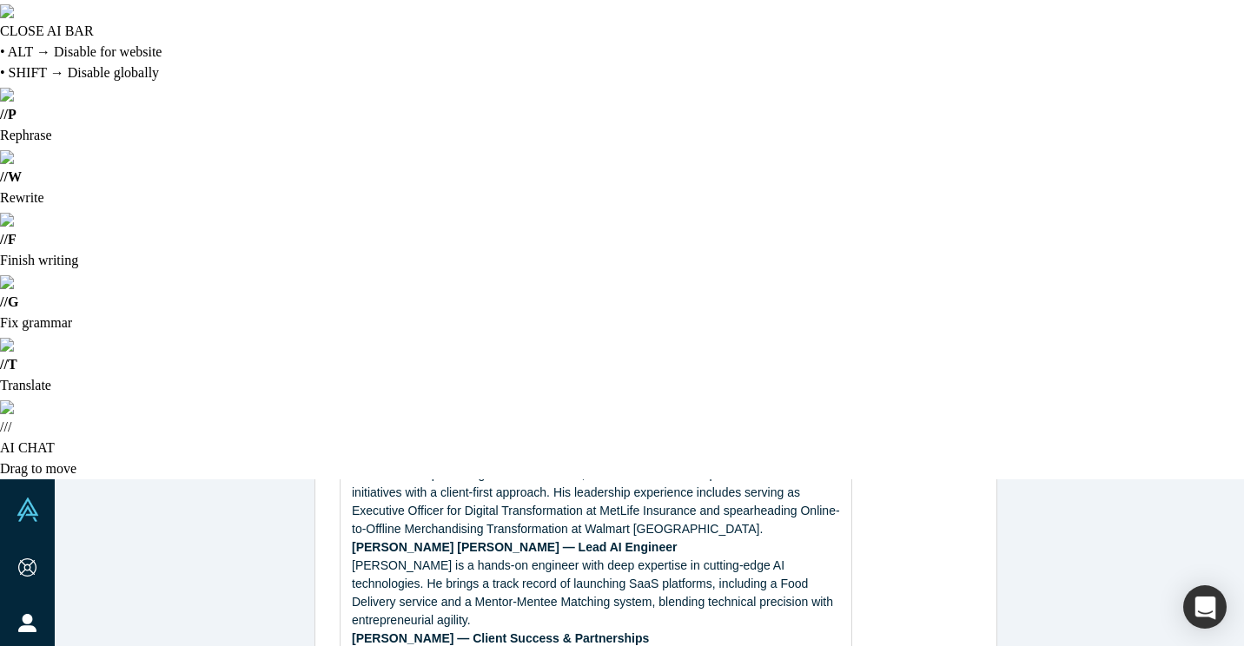
scroll to position [0, 0]
type input "United"
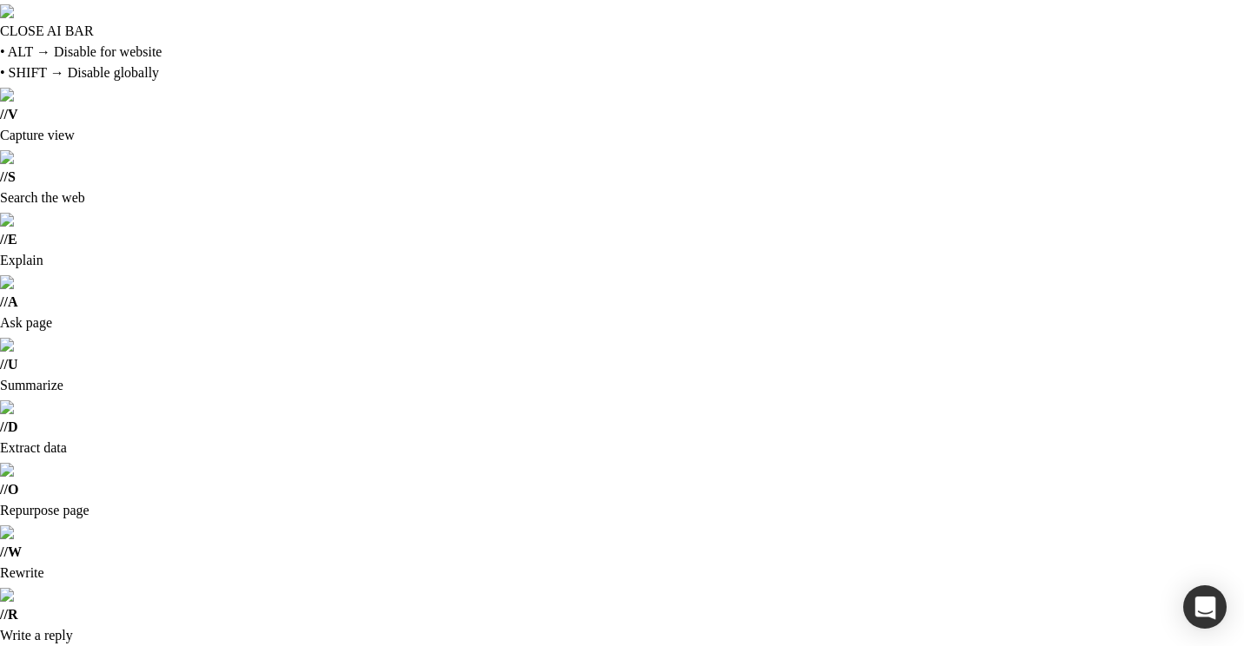
scroll to position [735, 0]
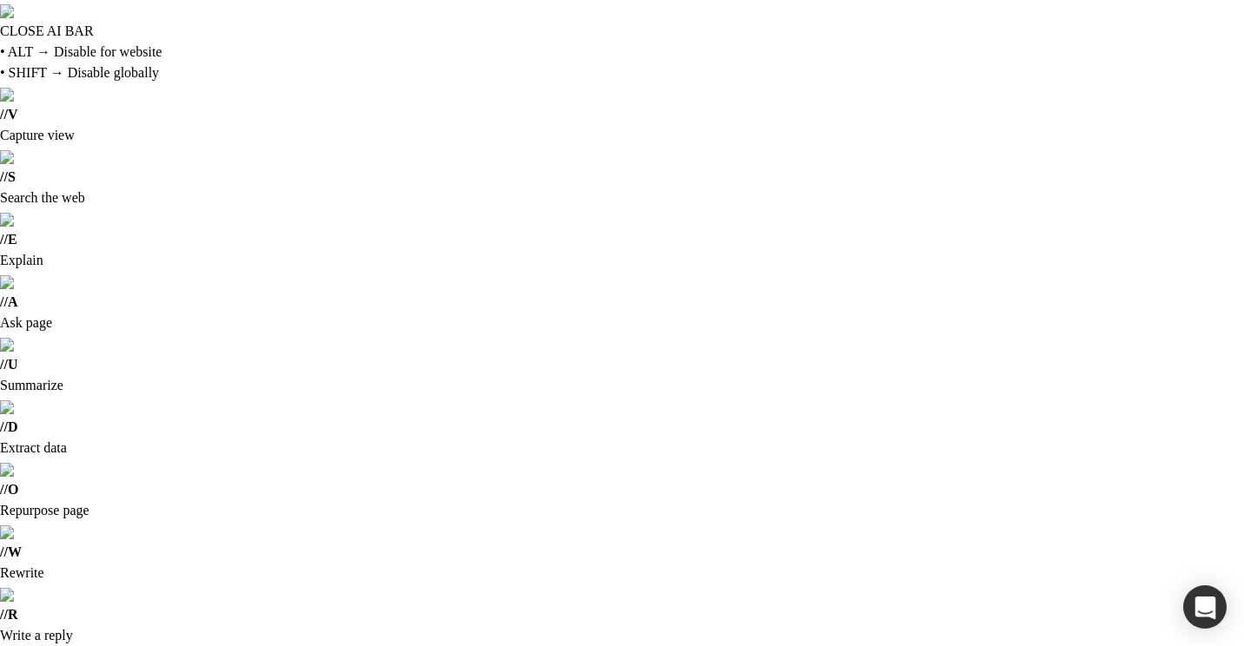
drag, startPoint x: 363, startPoint y: 329, endPoint x: 768, endPoint y: 402, distance: 411.3
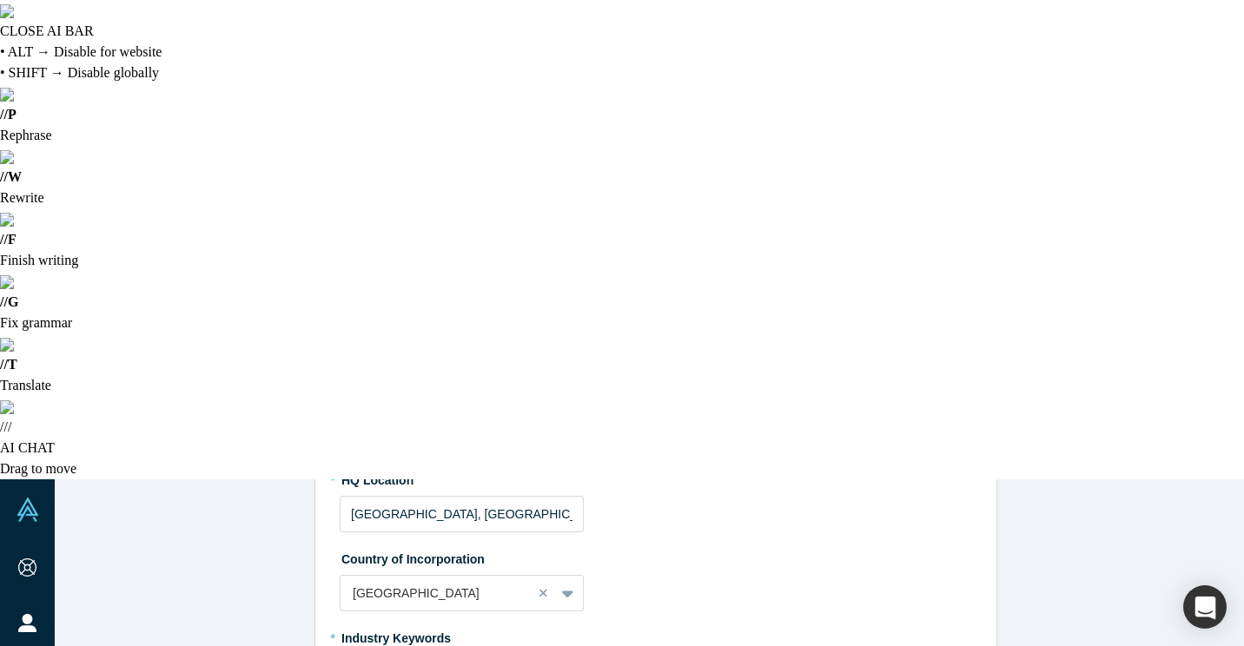
scroll to position [722, 0]
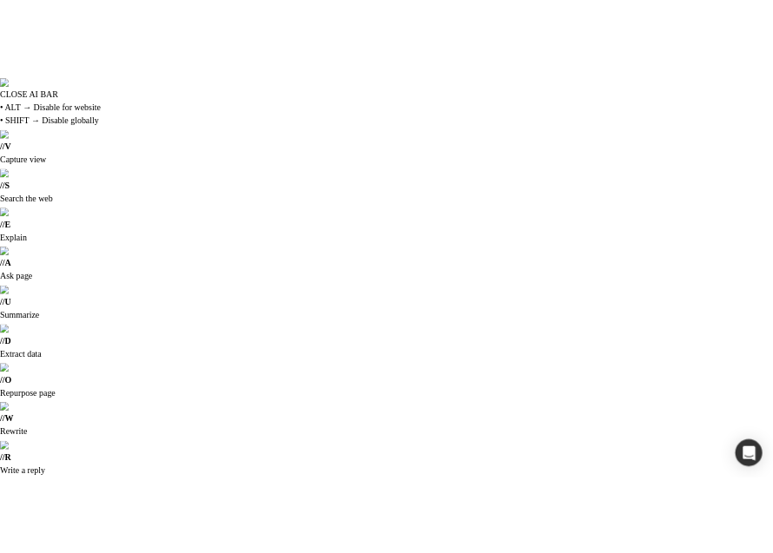
scroll to position [0, 0]
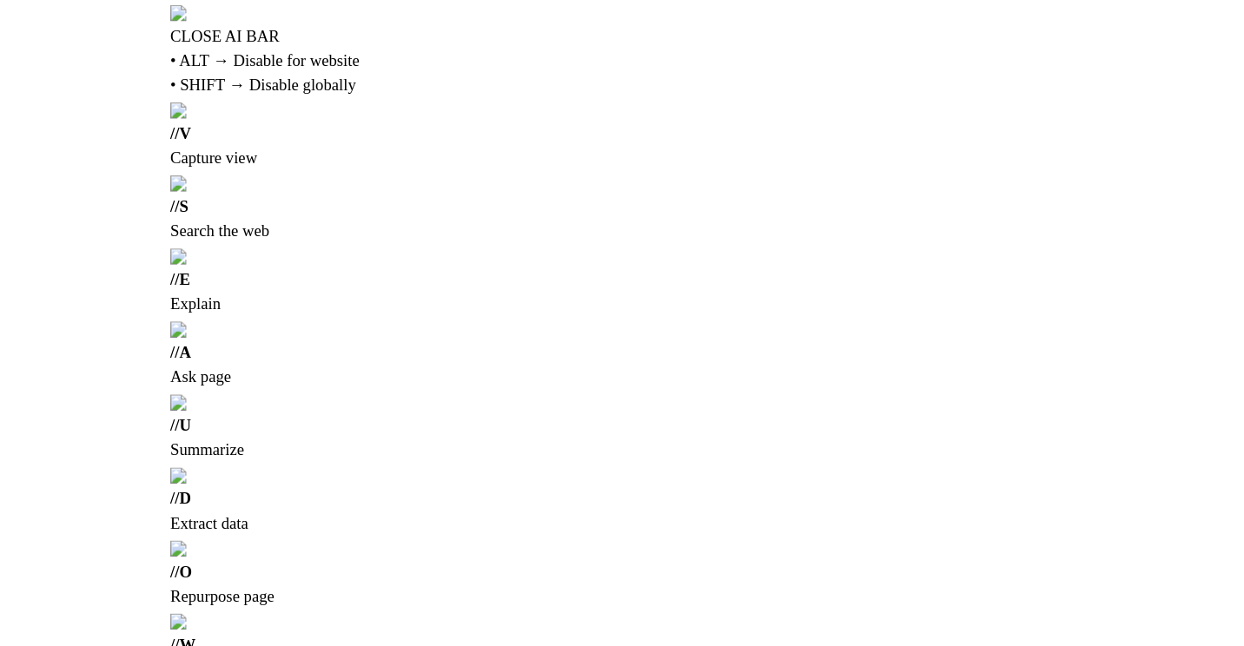
scroll to position [1042, 0]
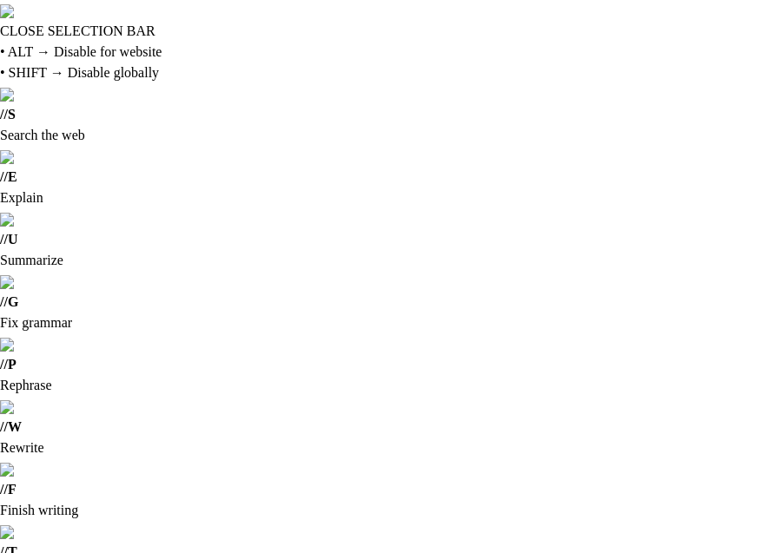
drag, startPoint x: 42, startPoint y: 194, endPoint x: 156, endPoint y: 219, distance: 117.4
drag, startPoint x: 156, startPoint y: 219, endPoint x: 162, endPoint y: 239, distance: 20.9
drag, startPoint x: 403, startPoint y: 236, endPoint x: 20, endPoint y: 174, distance: 388.1
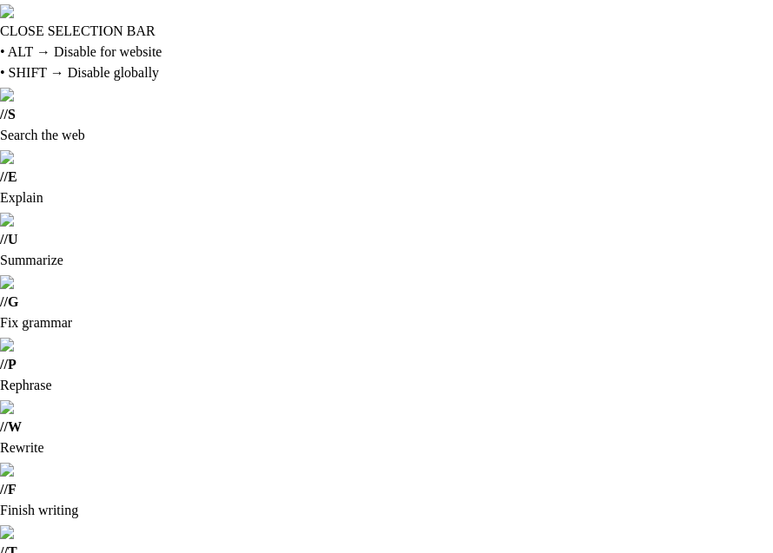
copy dl "Highlights Released Hotelwee Reputation Management platform in [DATE]. Winner o…"
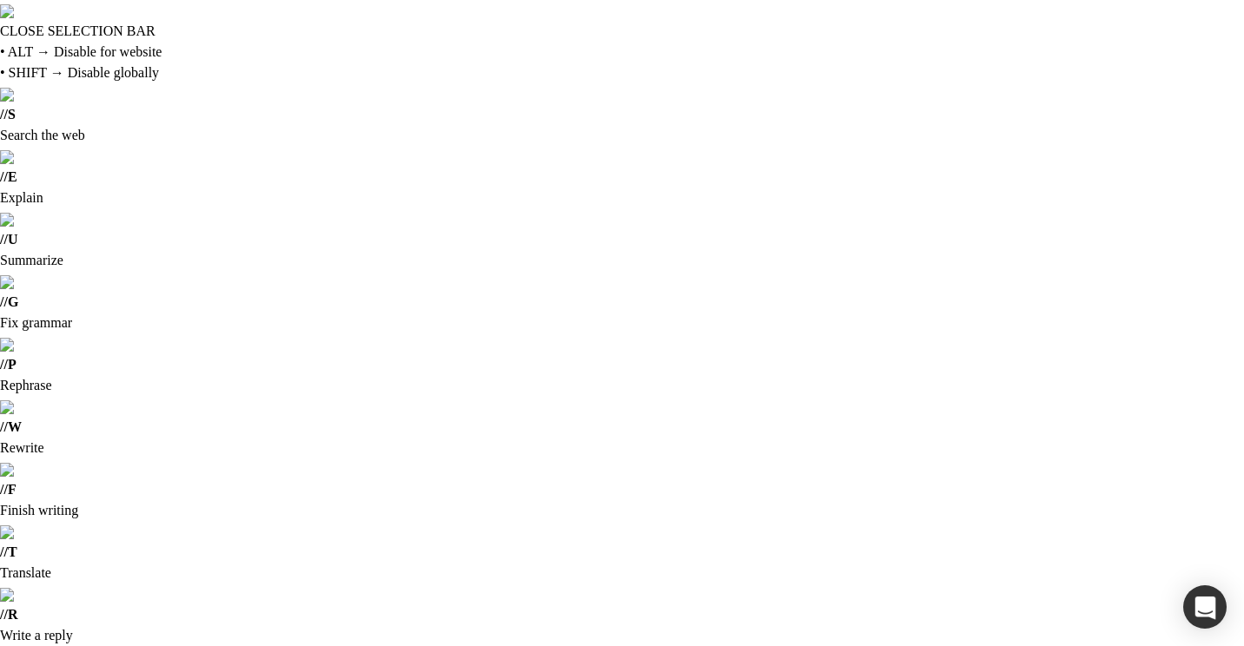
scroll to position [87, 0]
drag, startPoint x: 374, startPoint y: 429, endPoint x: 326, endPoint y: 338, distance: 103.4
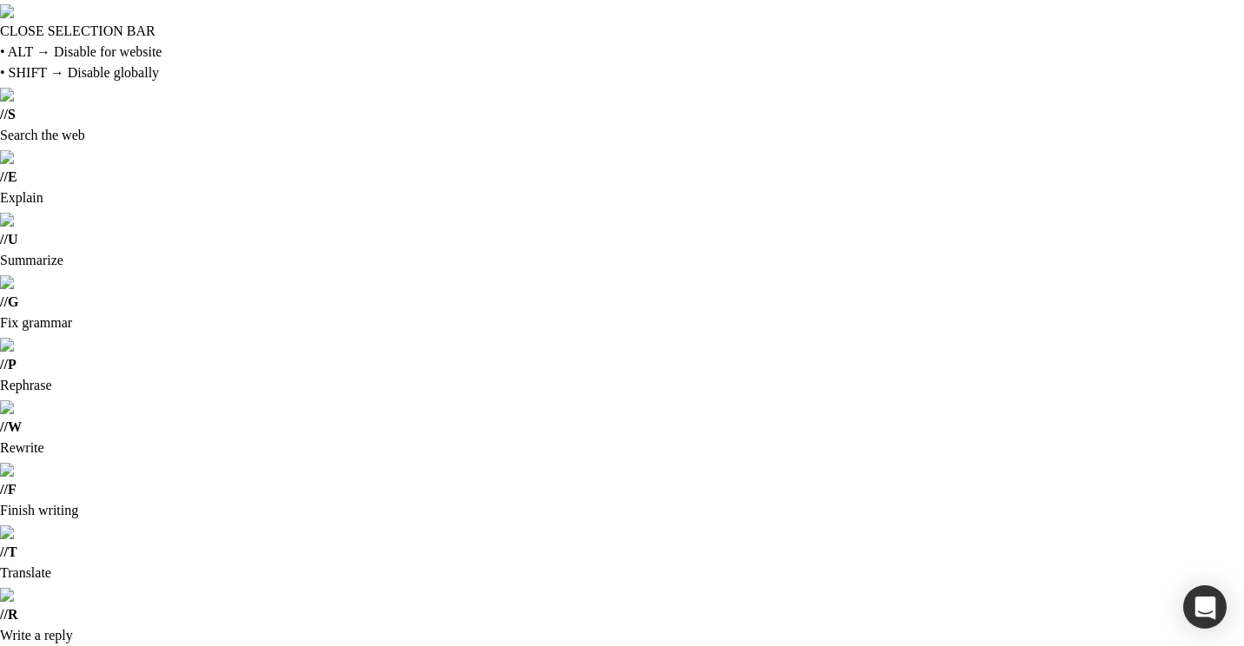
drag, startPoint x: 345, startPoint y: 348, endPoint x: 407, endPoint y: 448, distance: 117.9
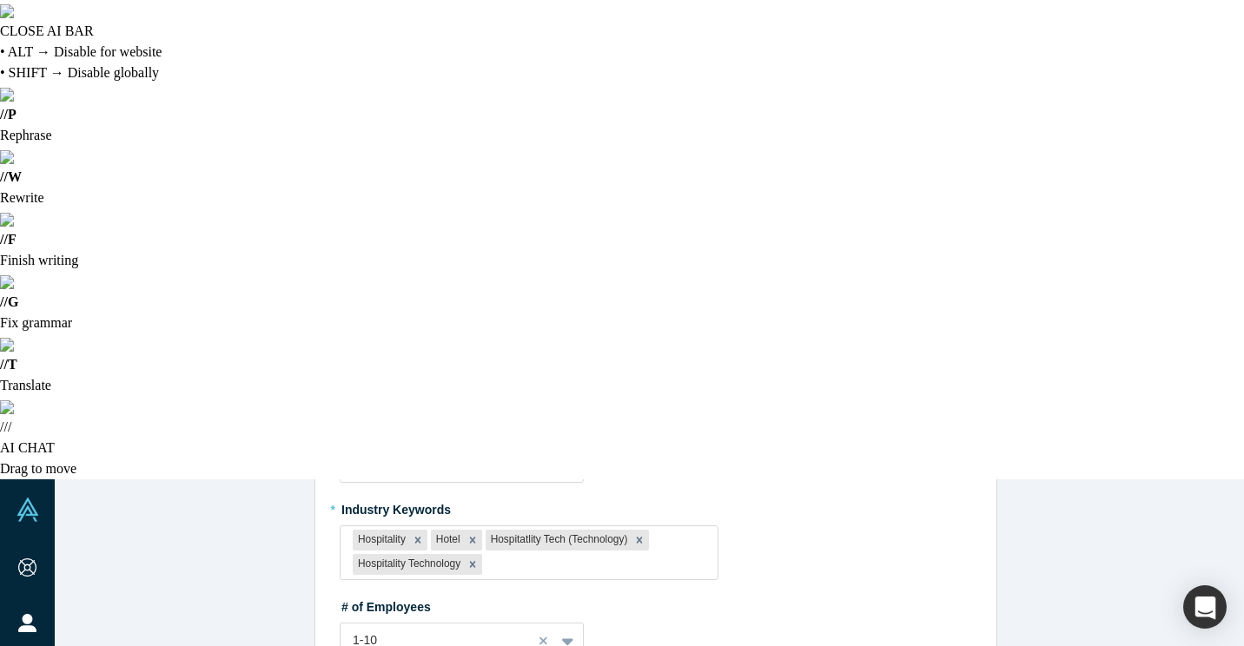
scroll to position [795, 0]
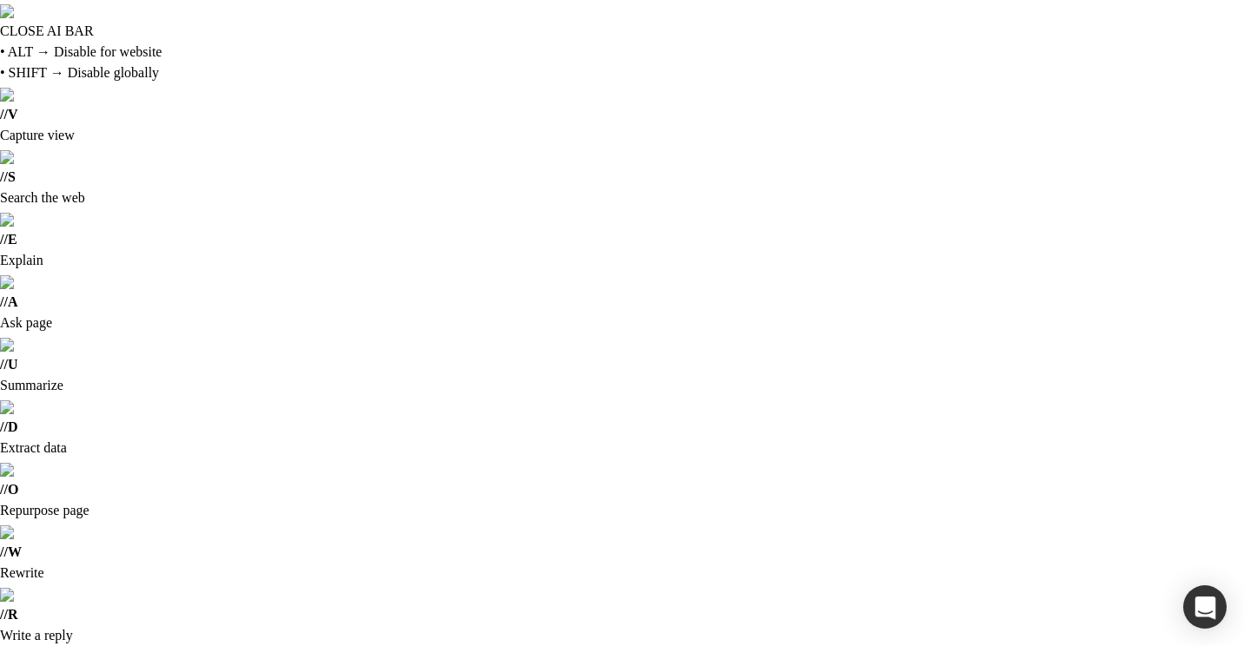
scroll to position [608, 0]
